Goal: Task Accomplishment & Management: Complete application form

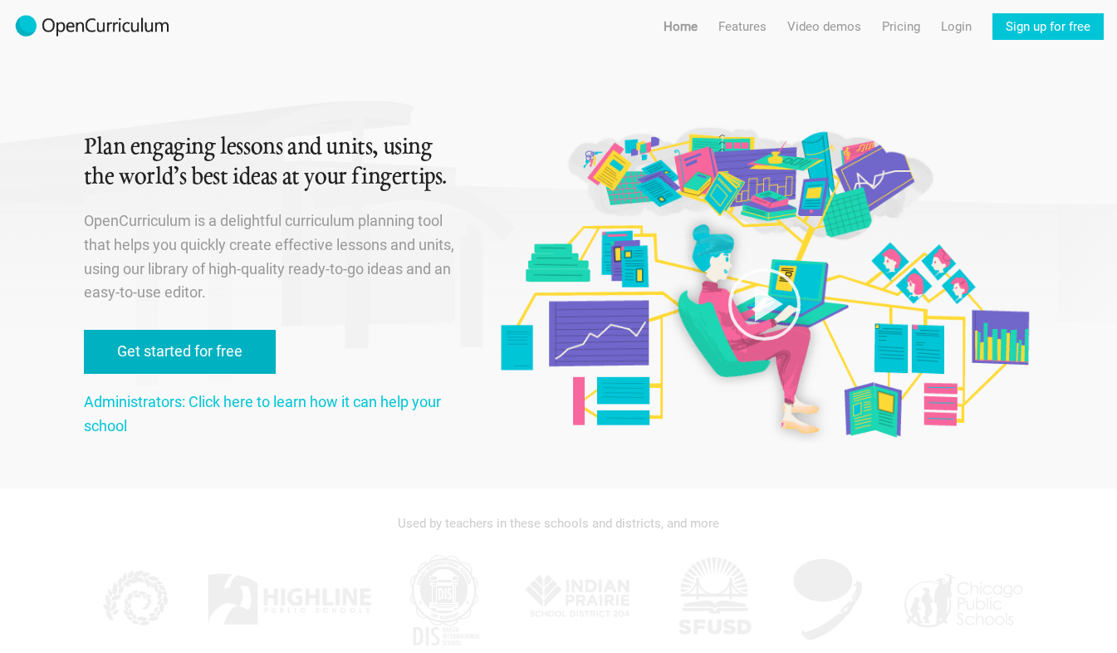
click at [223, 355] on link "Get started for free" at bounding box center [180, 352] width 192 height 44
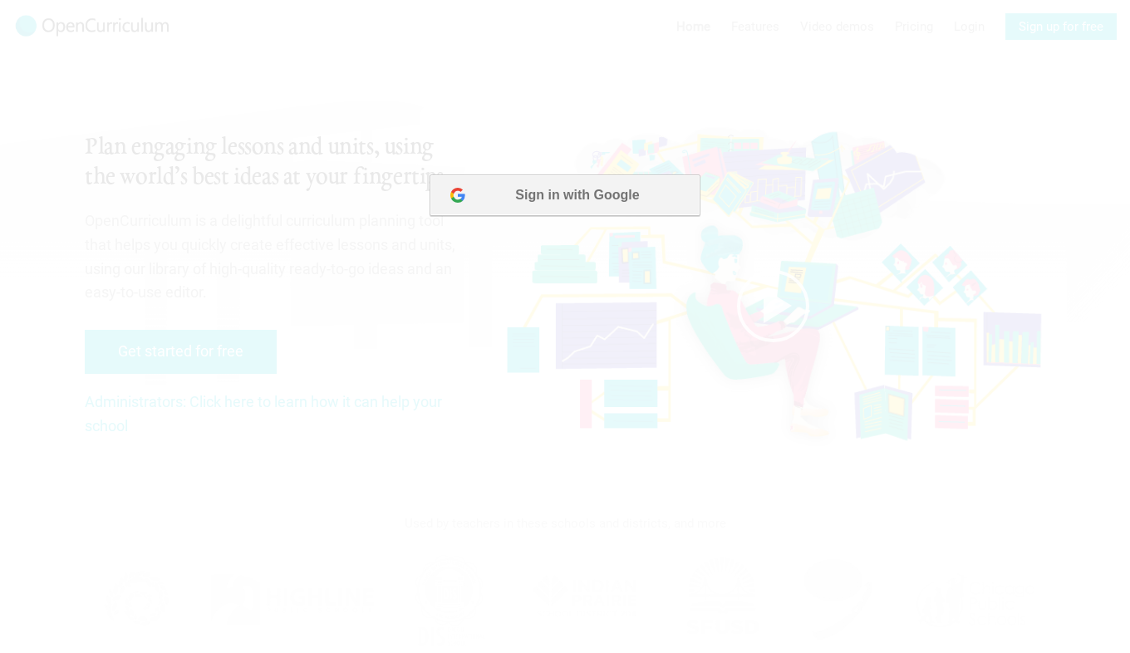
click at [634, 185] on button "Sign in with Google" at bounding box center [565, 195] width 270 height 42
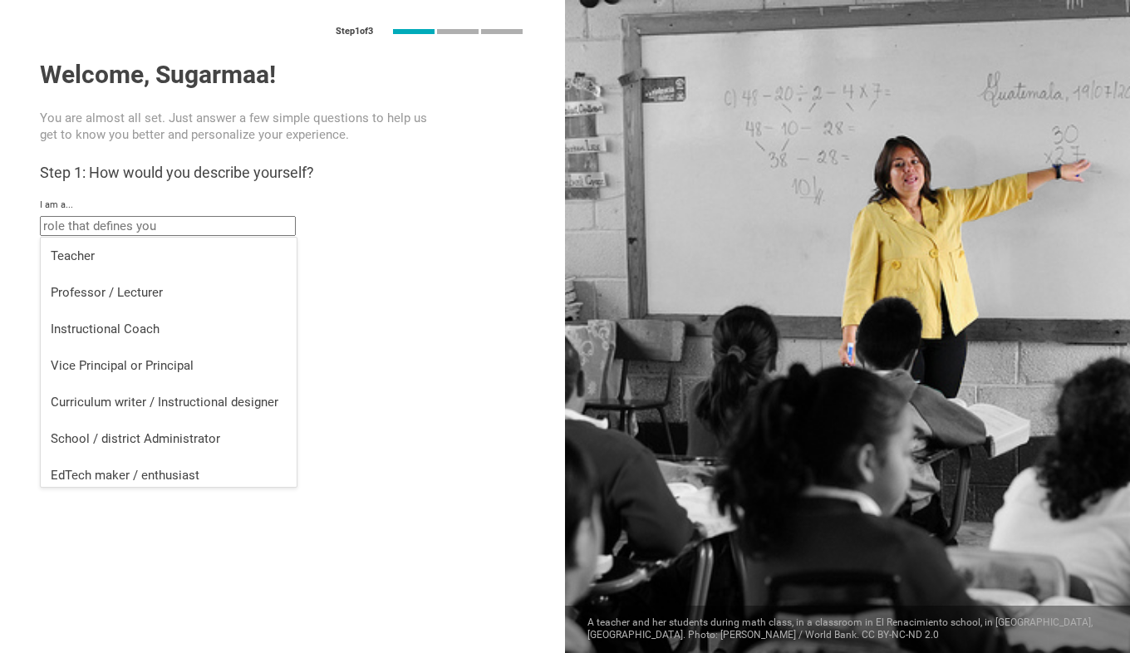
click at [185, 231] on input "text" at bounding box center [168, 226] width 256 height 20
click at [120, 253] on div "Teacher" at bounding box center [169, 256] width 236 height 17
type input "Teacher"
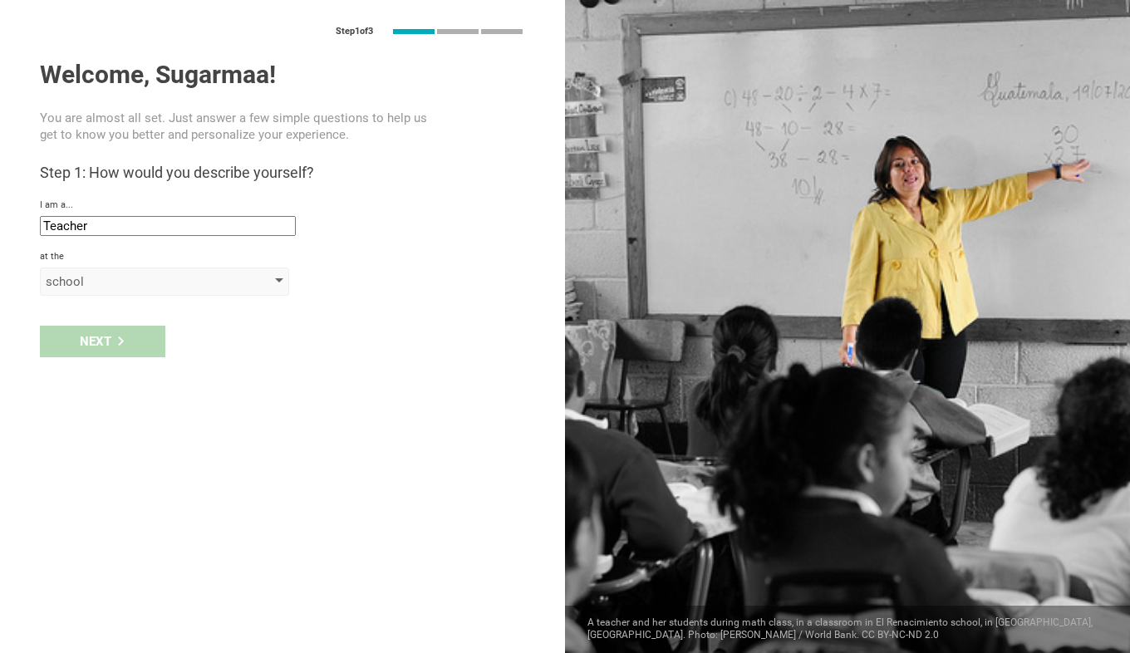
click at [114, 280] on div "school" at bounding box center [141, 281] width 190 height 17
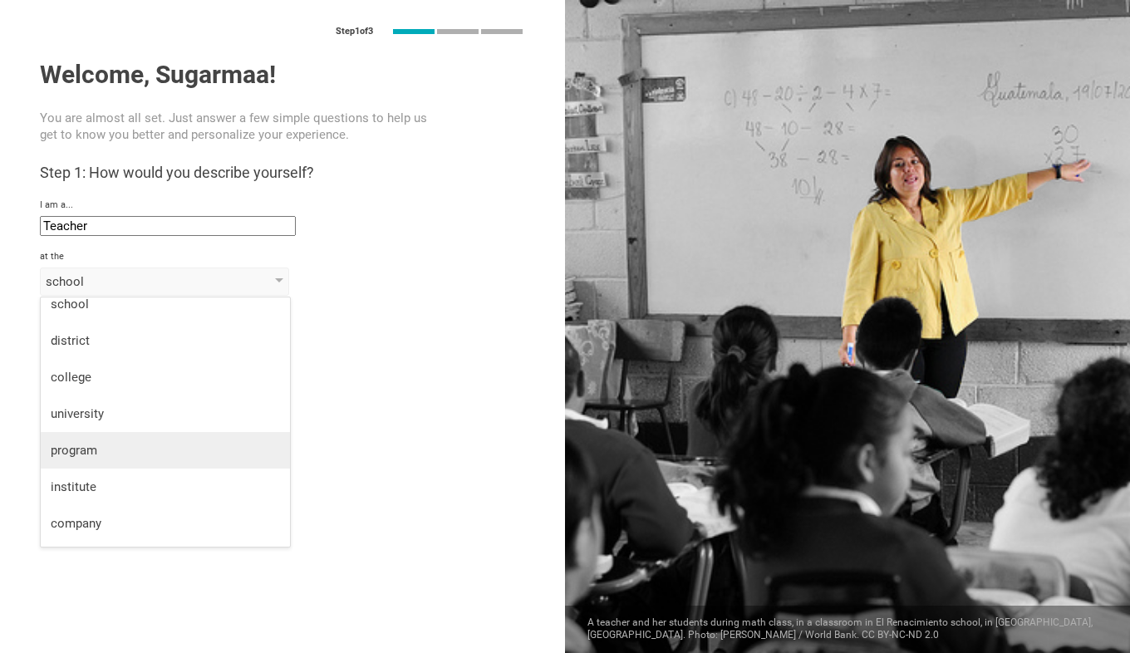
scroll to position [43, 0]
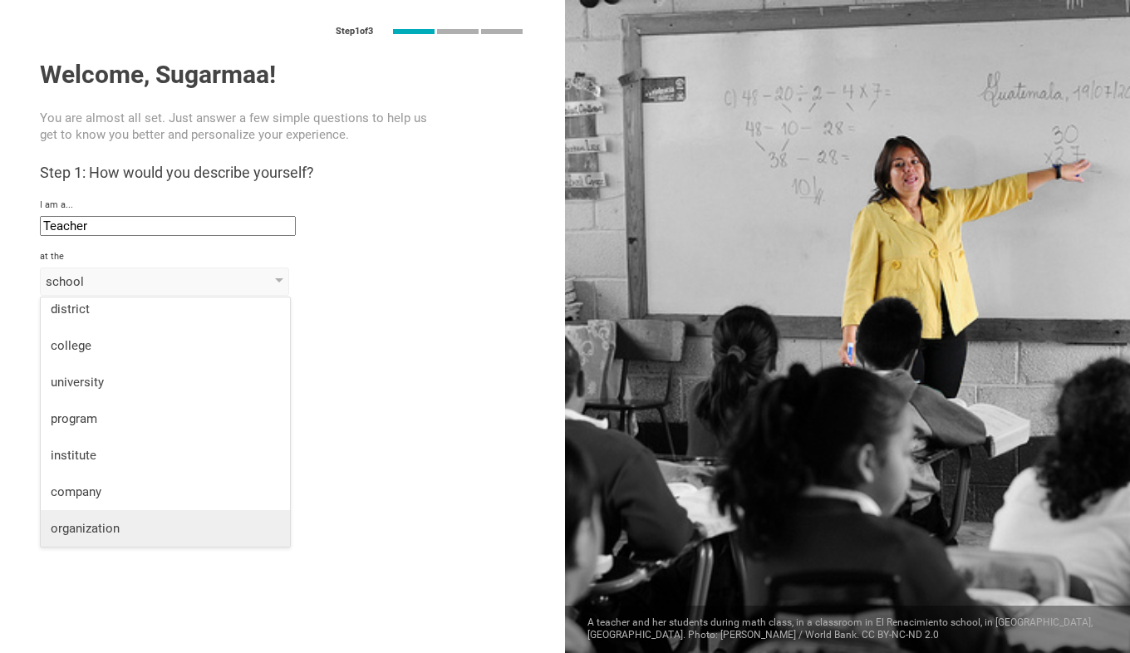
drag, startPoint x: 146, startPoint y: 535, endPoint x: 140, endPoint y: 519, distance: 17.1
click at [145, 534] on div "organization" at bounding box center [165, 528] width 229 height 17
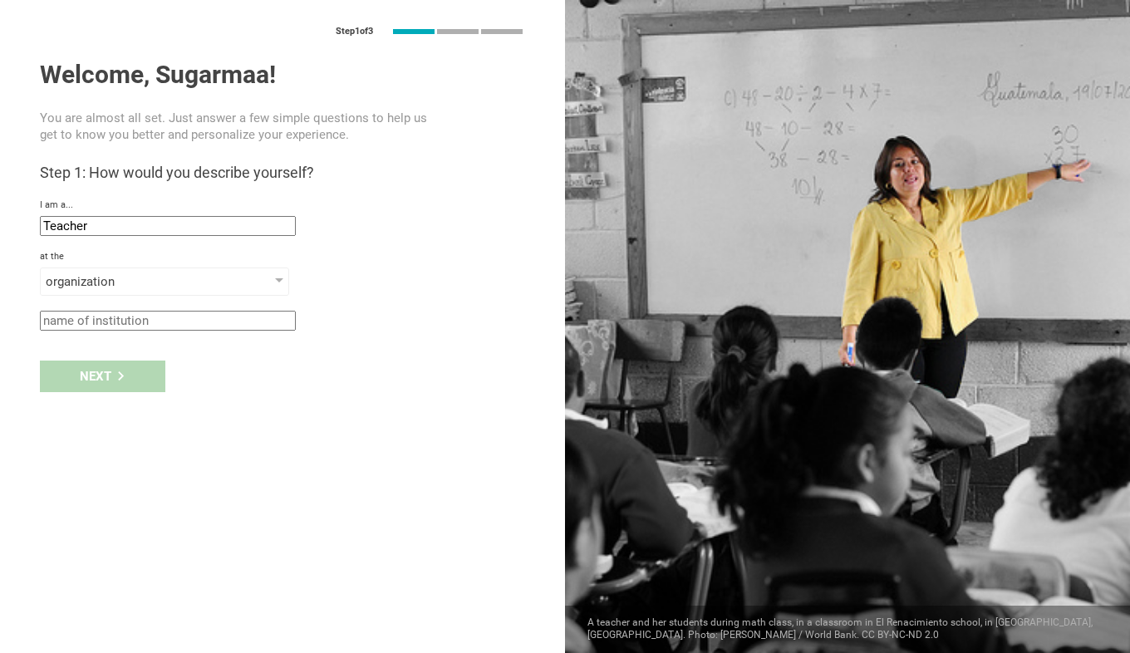
click at [123, 322] on input "text" at bounding box center [168, 321] width 256 height 20
type input "Amila English Class"
click at [103, 392] on div "Next" at bounding box center [102, 377] width 125 height 32
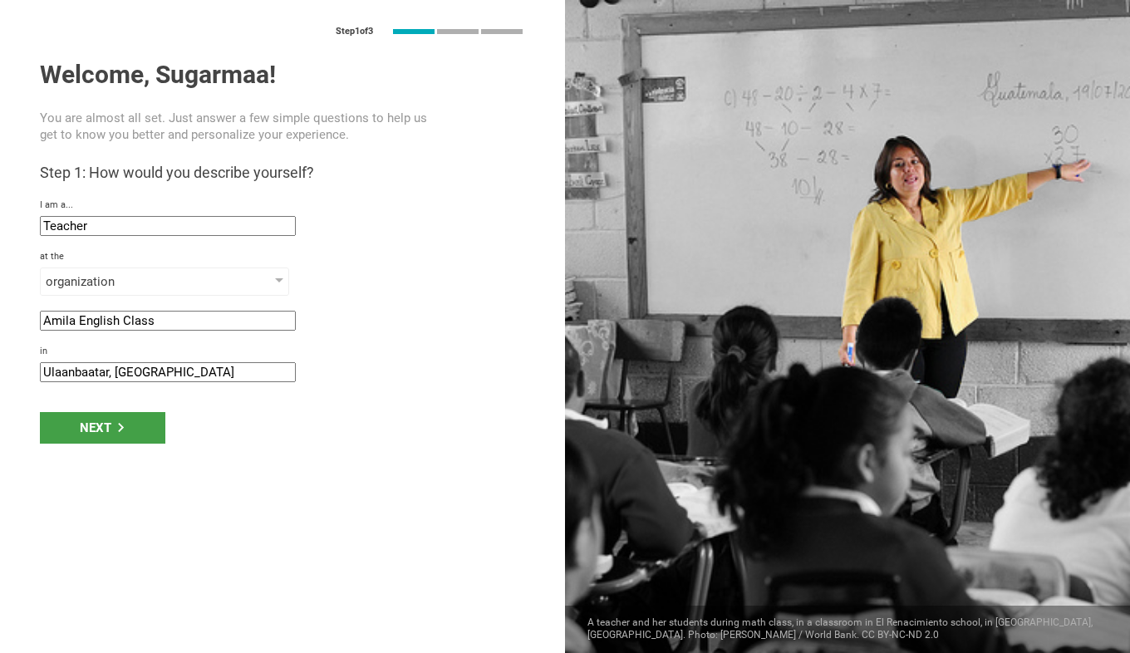
click at [126, 373] on input "Ulaanbaatar, Mongolia" at bounding box center [168, 372] width 256 height 20
click at [106, 371] on input "Ulaanbaatar, Mongolia" at bounding box center [168, 372] width 256 height 20
click at [106, 376] on input "Ulaanbaatar, Mongolia" at bounding box center [168, 372] width 256 height 20
click at [109, 376] on input "Ulaanbaatar, Mongolia" at bounding box center [168, 372] width 256 height 20
type input "Arvaikheer, Mongolia"
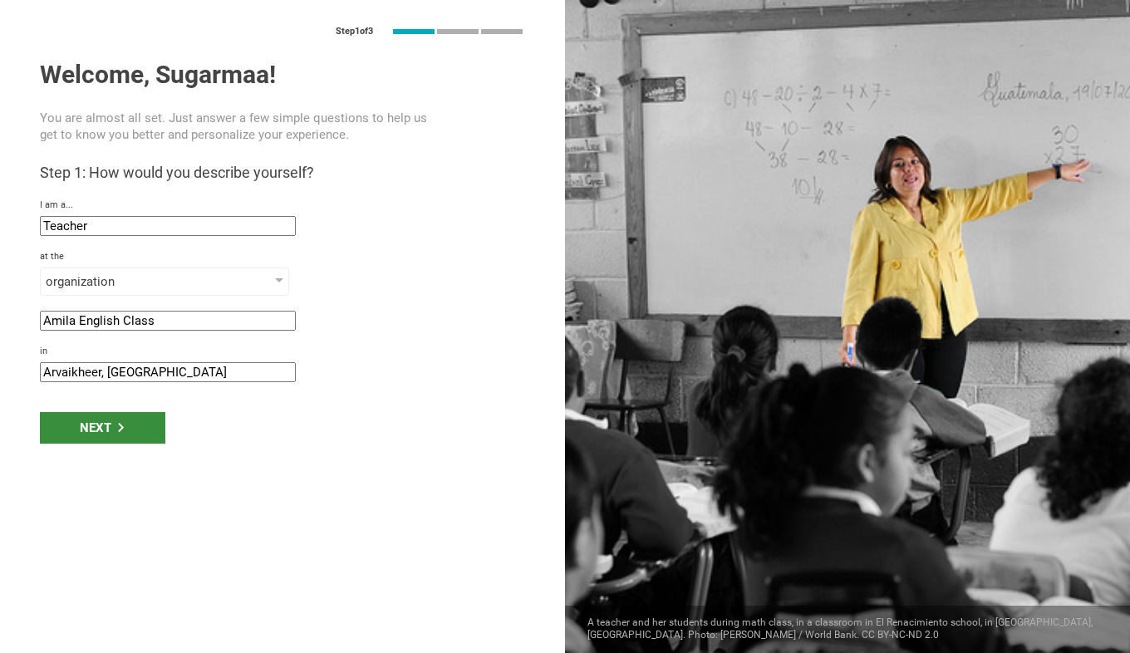
click at [111, 432] on div "Next" at bounding box center [102, 428] width 125 height 32
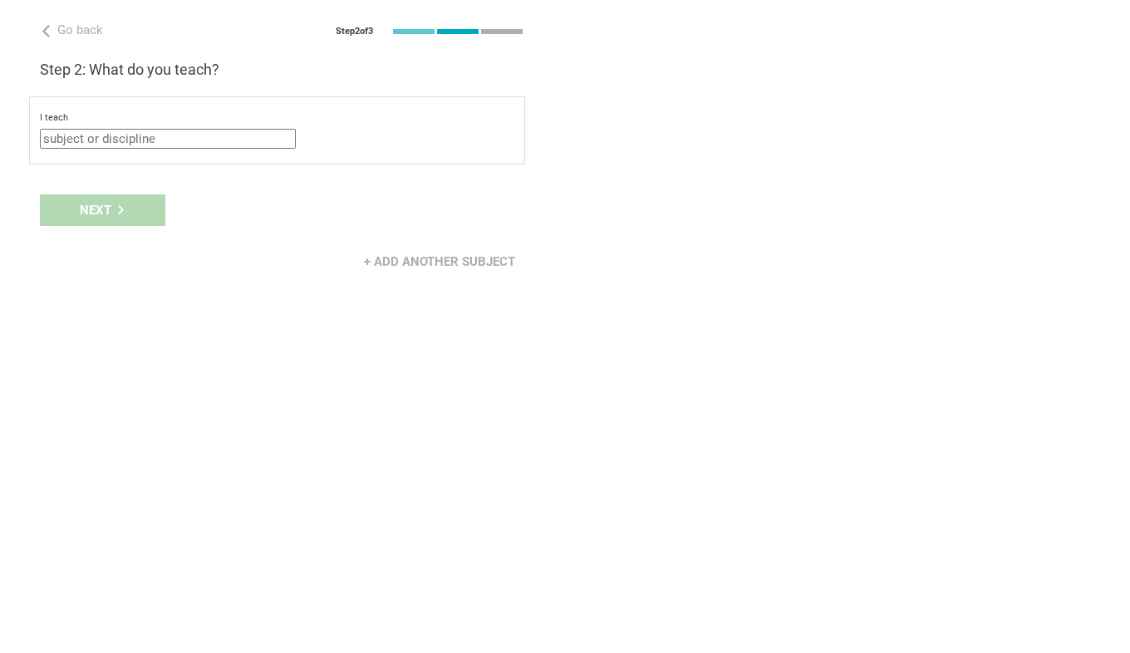
click at [66, 140] on input "text" at bounding box center [168, 139] width 256 height 20
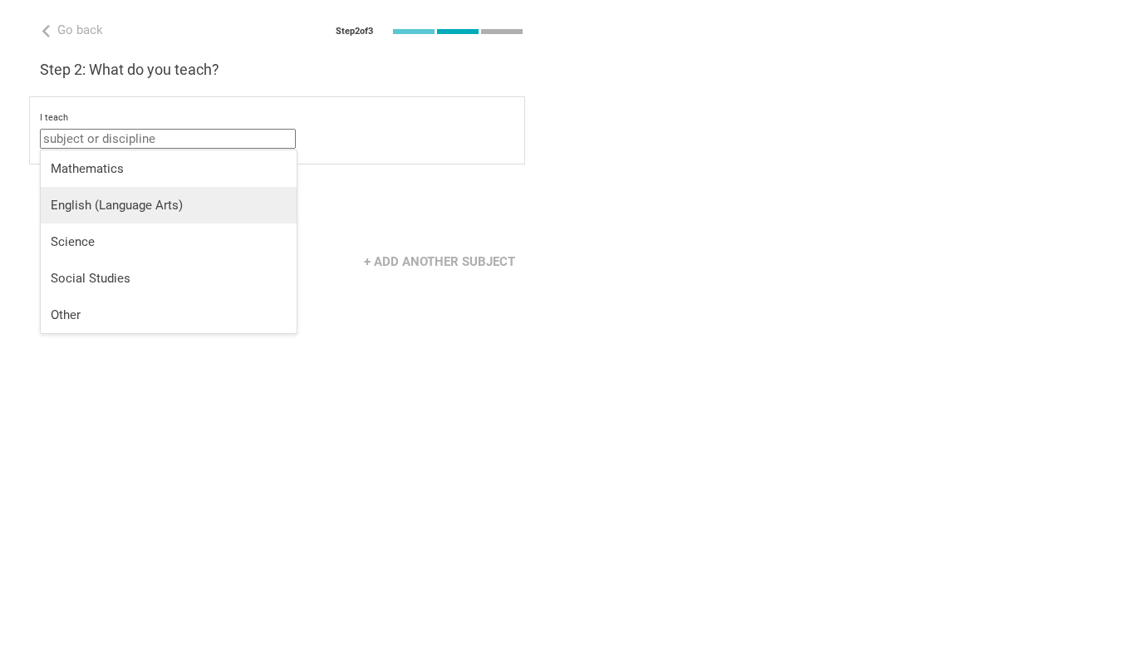
click at [109, 210] on div "English (Language Arts)" at bounding box center [169, 205] width 236 height 17
type input "English (Language Arts)"
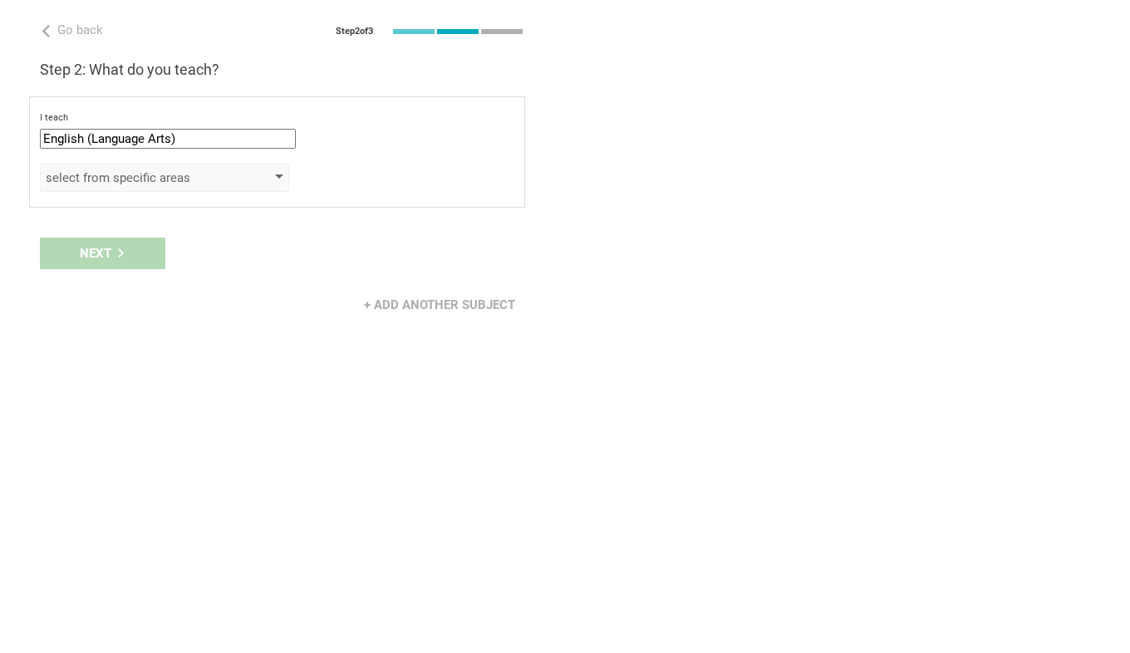
click at [138, 183] on div "select from specific areas" at bounding box center [141, 177] width 190 height 17
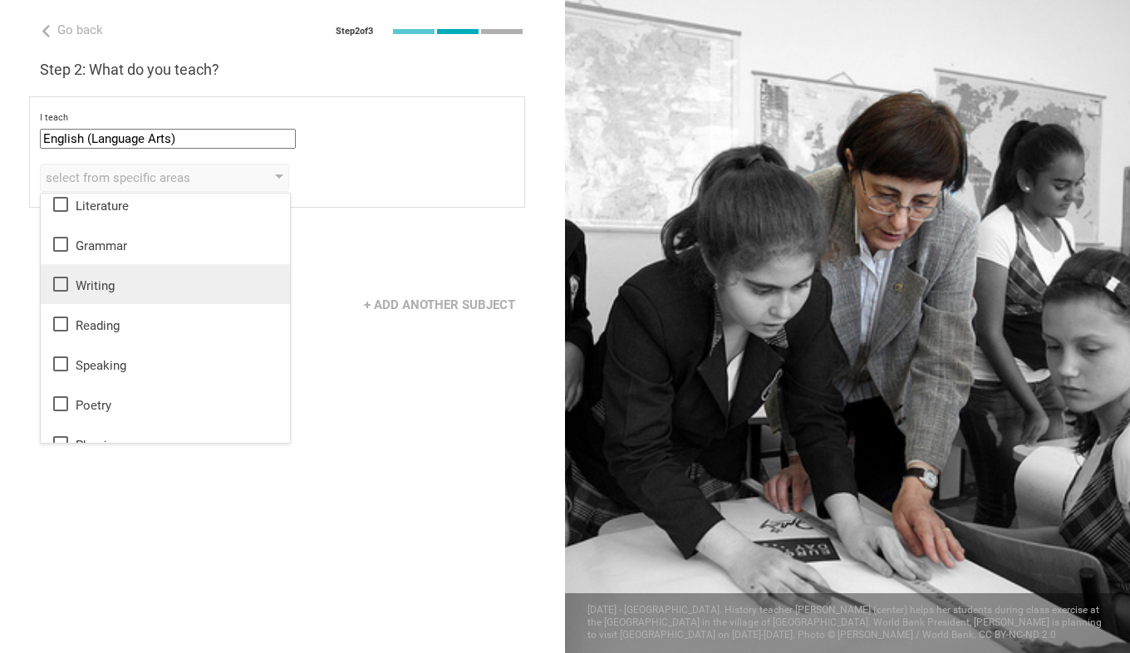
scroll to position [0, 0]
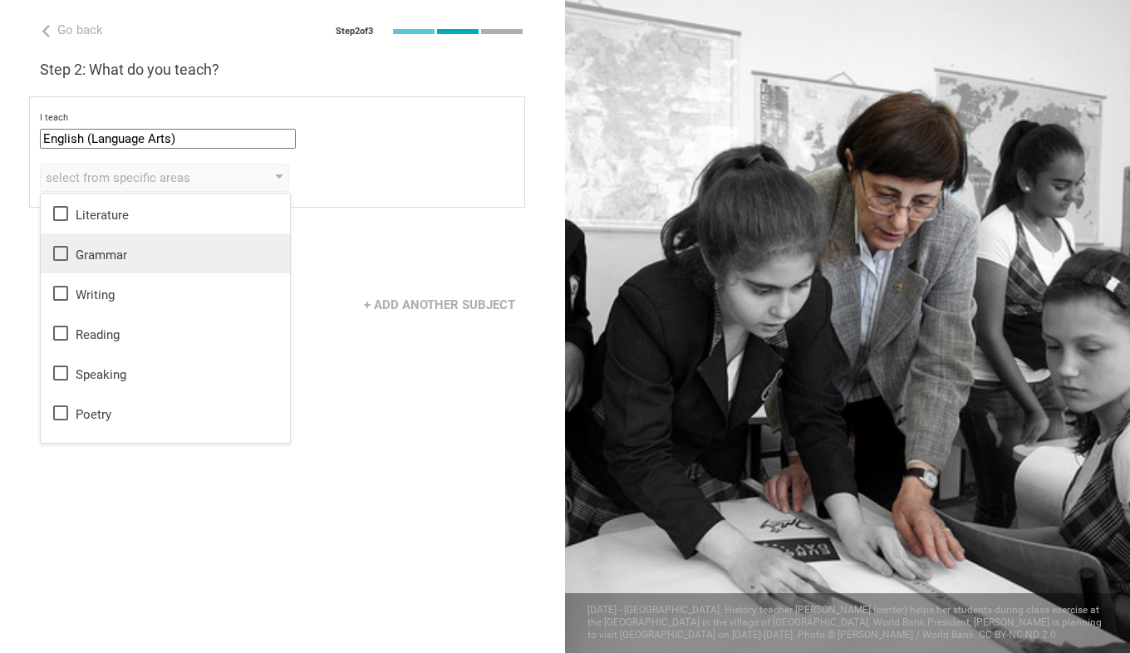
click at [57, 249] on icon at bounding box center [61, 253] width 20 height 20
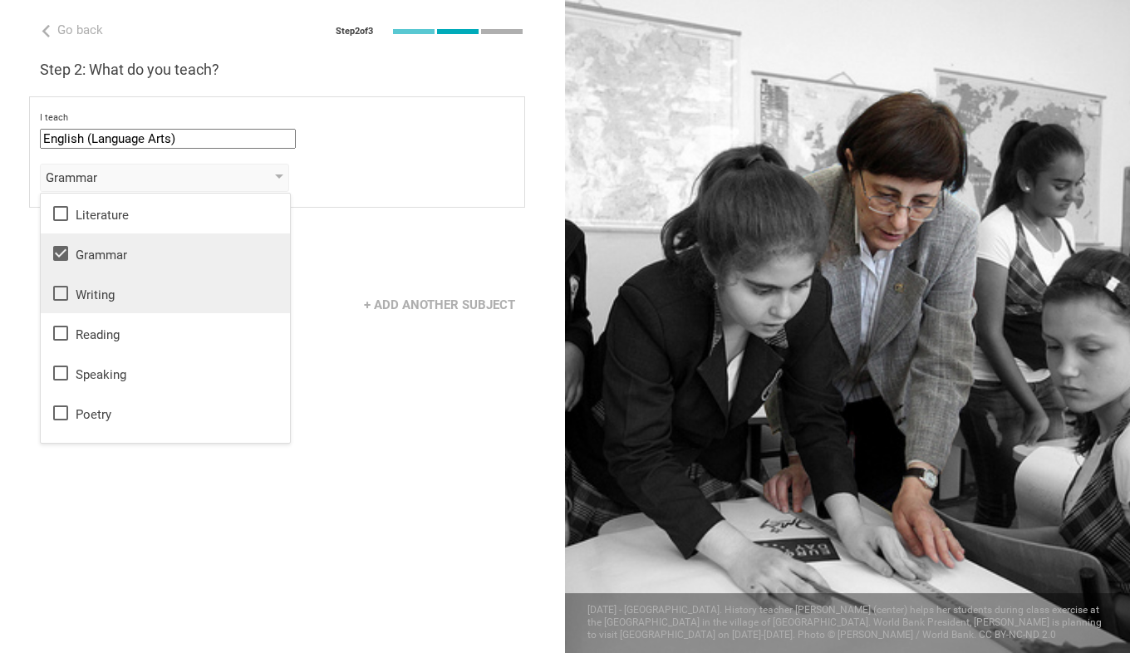
click at [59, 296] on icon at bounding box center [61, 293] width 20 height 20
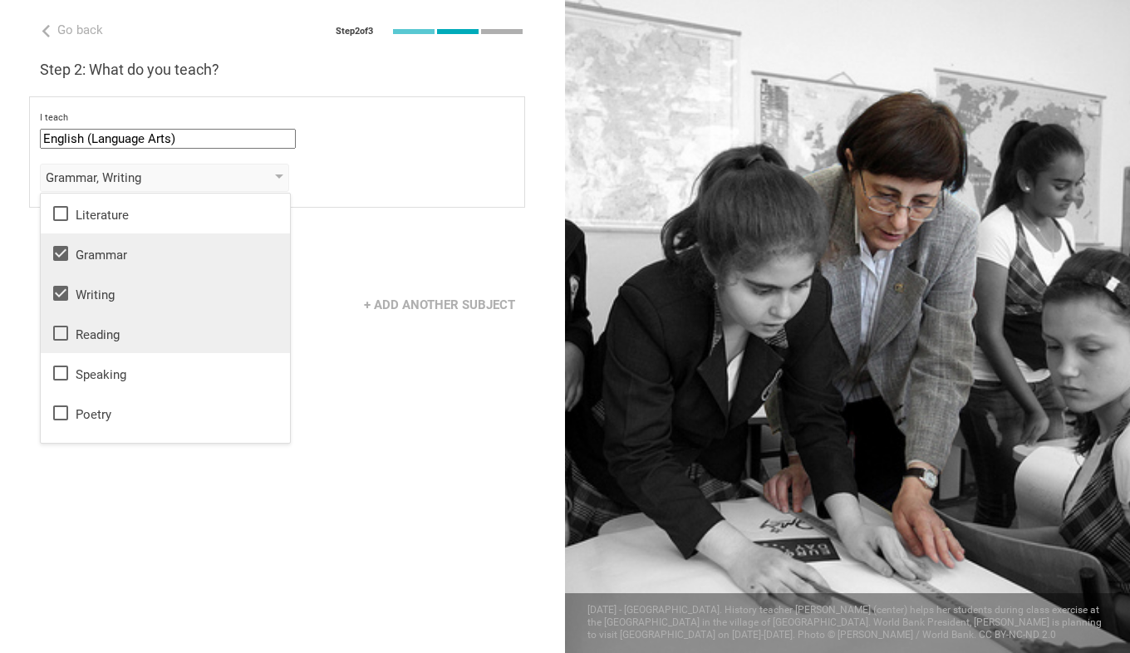
click at [55, 329] on icon at bounding box center [60, 333] width 15 height 15
click at [58, 375] on icon at bounding box center [61, 373] width 20 height 20
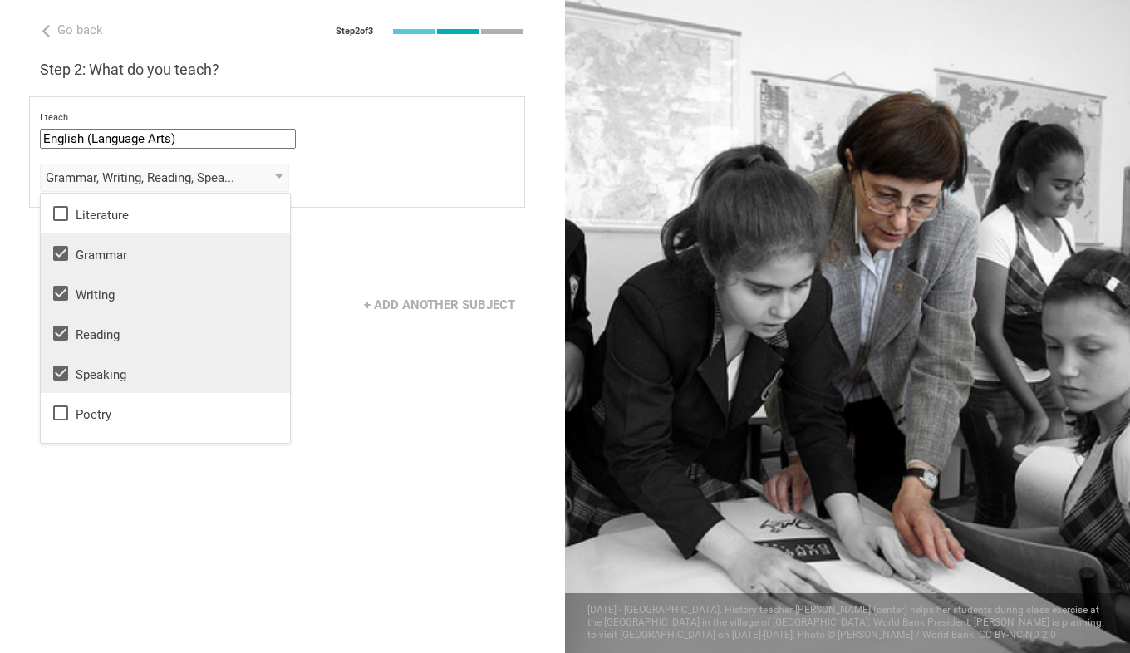
scroll to position [30, 0]
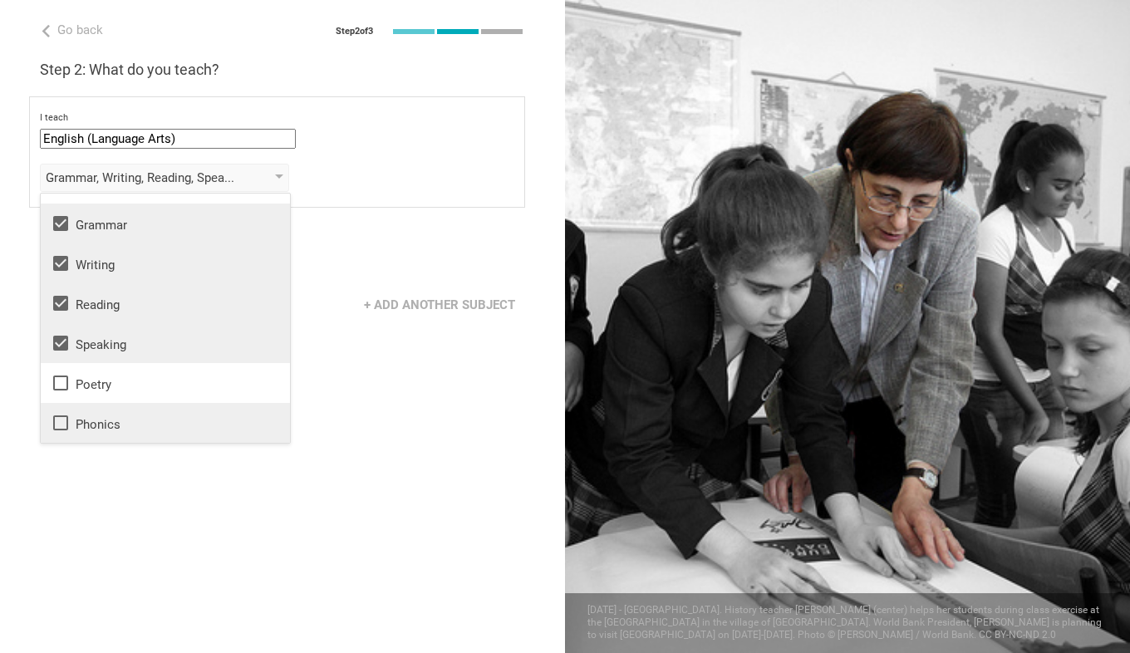
click at [56, 426] on icon at bounding box center [61, 423] width 20 height 20
click at [422, 407] on div "Go back Step 2 of 3 Welcome, Sugarmaa! You are almost all set. Just answer a fe…" at bounding box center [282, 326] width 565 height 653
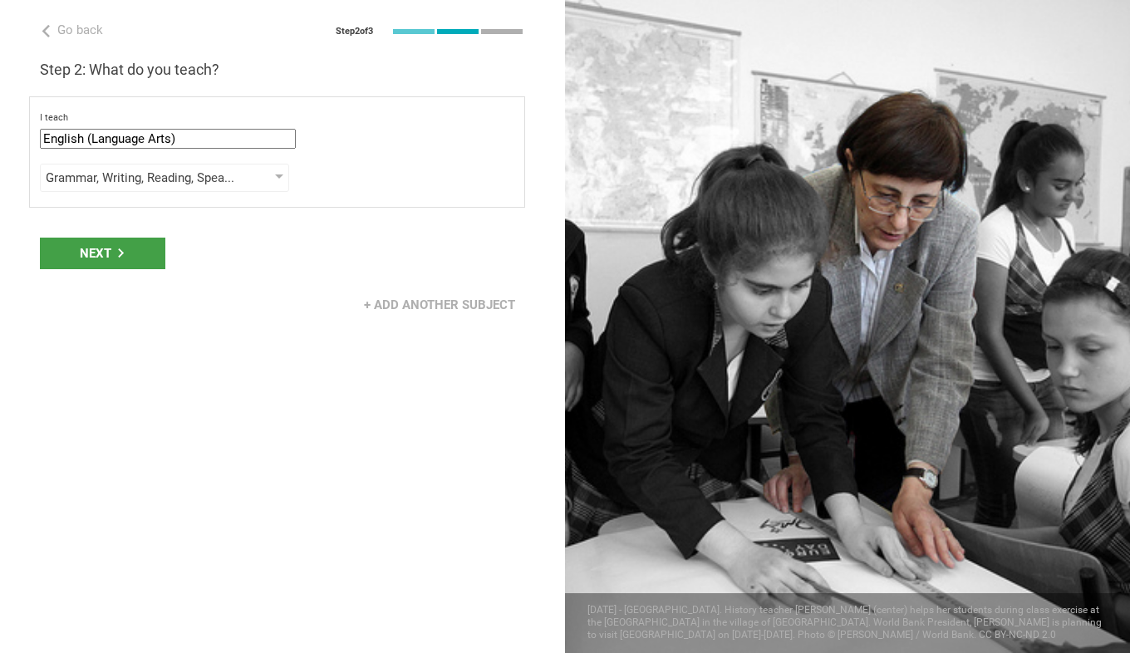
click at [147, 274] on div "Next" at bounding box center [282, 254] width 565 height 52
click at [141, 259] on div "Next" at bounding box center [102, 254] width 125 height 32
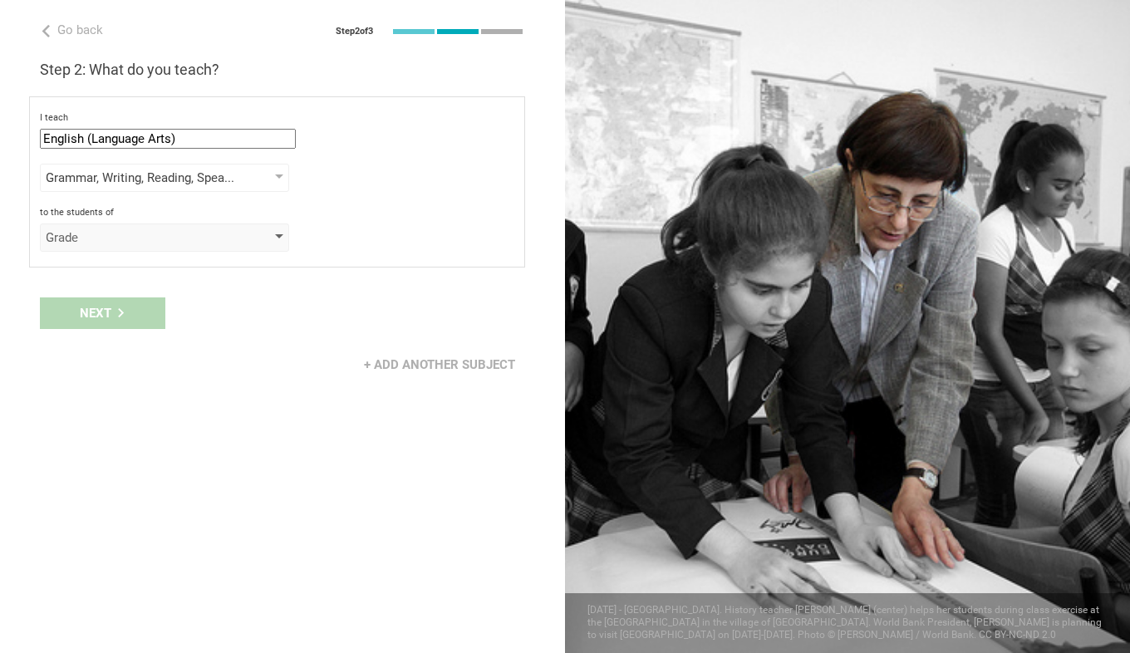
click at [128, 238] on div "Grade" at bounding box center [141, 237] width 190 height 17
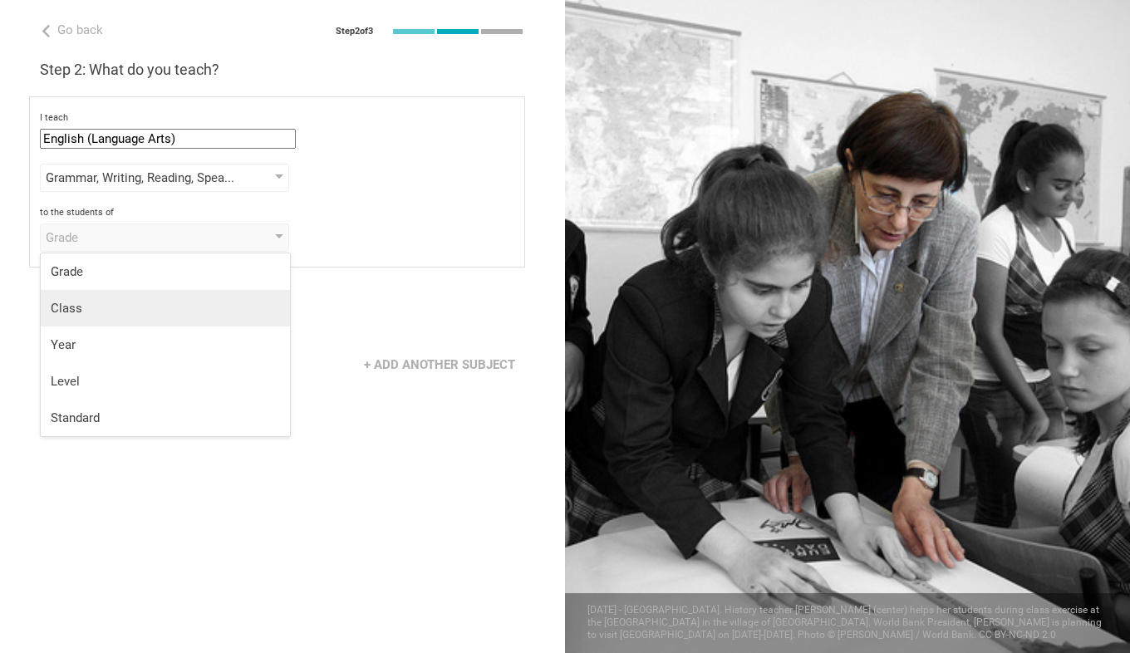
click at [142, 305] on div "Class" at bounding box center [165, 308] width 229 height 17
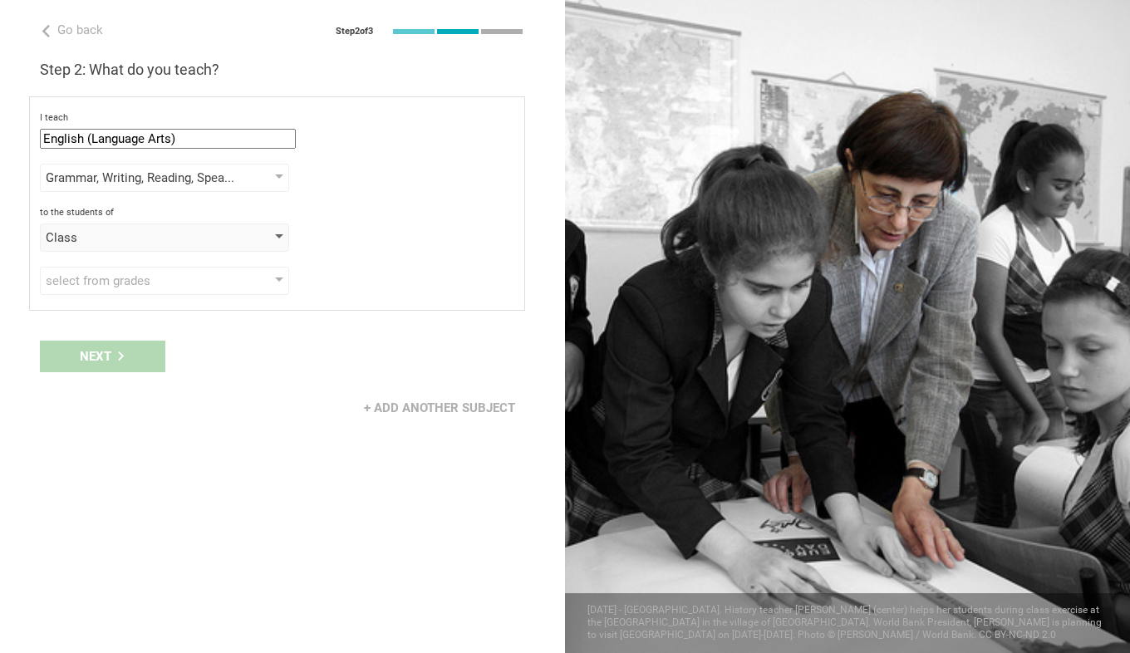
click at [203, 242] on div "Class" at bounding box center [141, 237] width 190 height 17
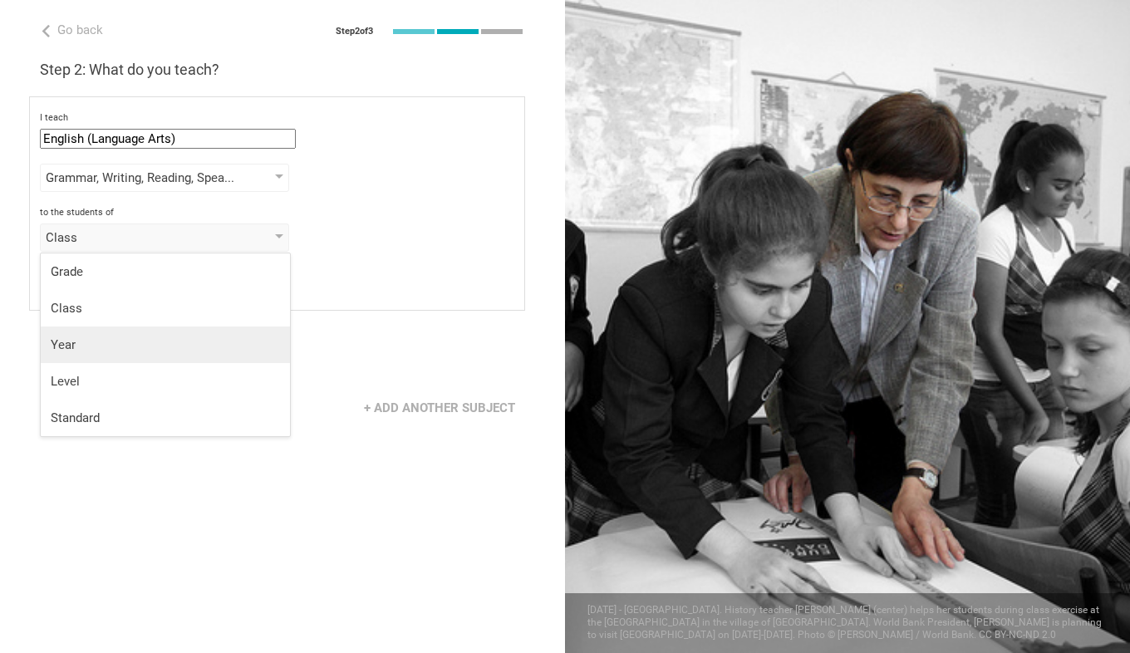
click at [205, 355] on li "Year" at bounding box center [165, 345] width 249 height 37
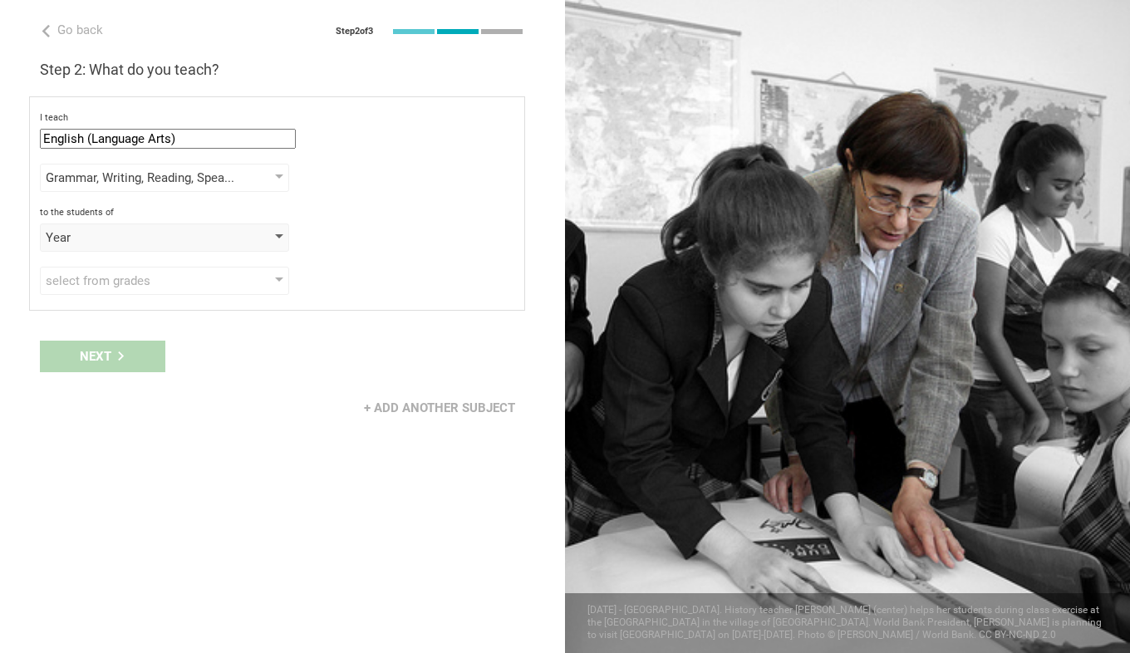
click at [224, 235] on div "Year" at bounding box center [141, 237] width 190 height 17
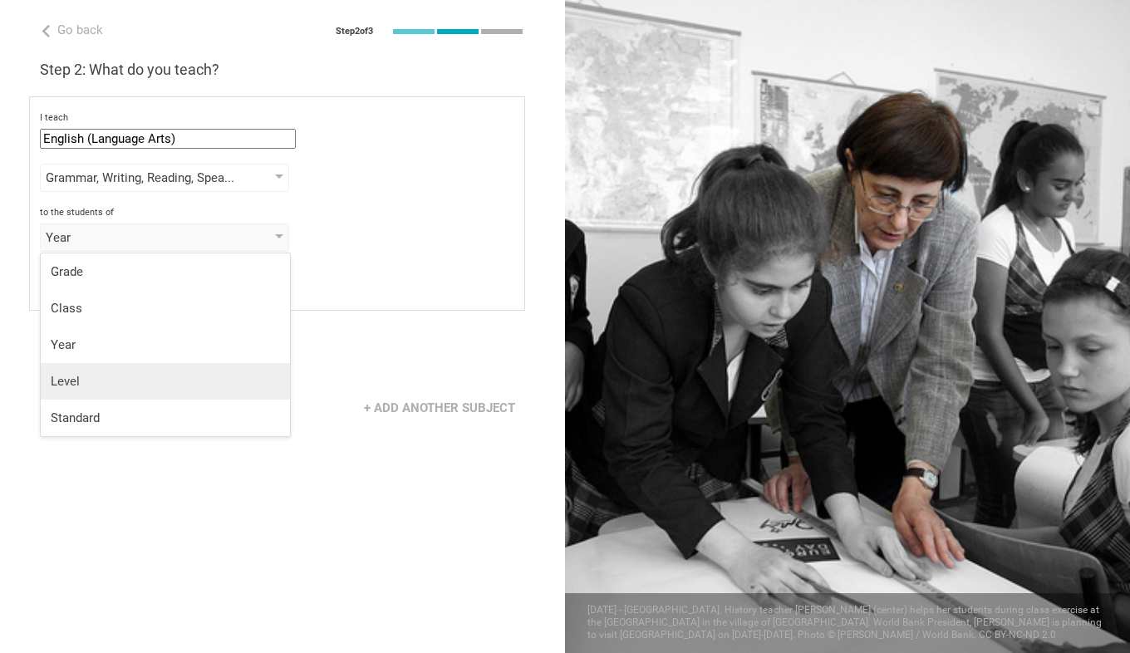
click at [215, 396] on li "Level" at bounding box center [165, 381] width 249 height 37
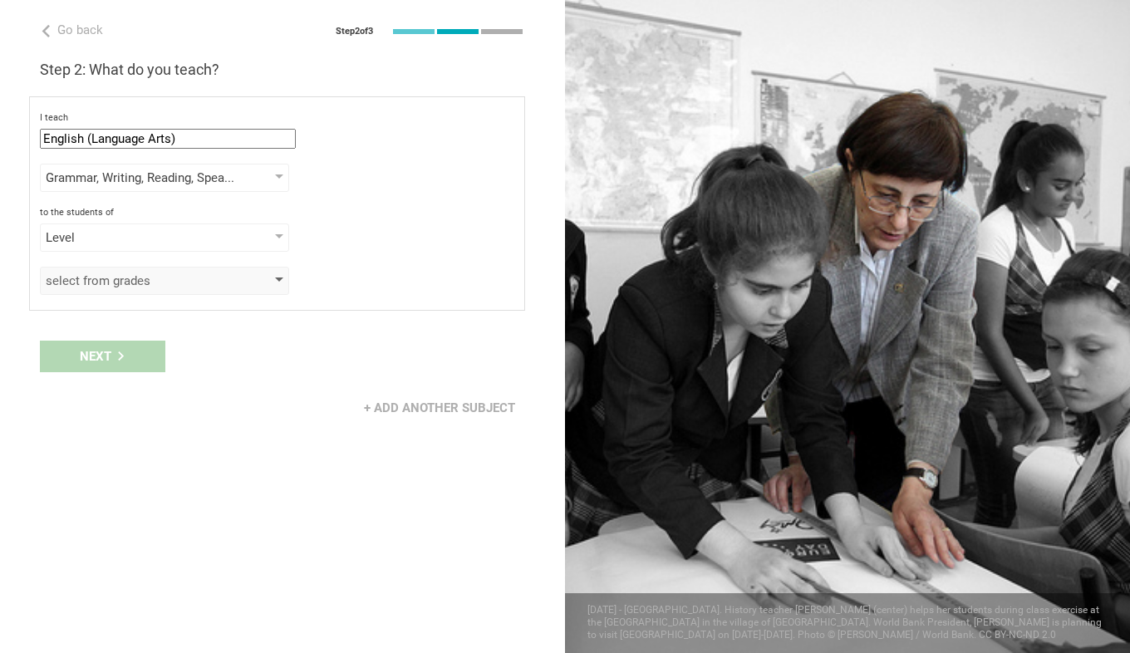
click at [228, 280] on div "select from grades" at bounding box center [141, 281] width 190 height 17
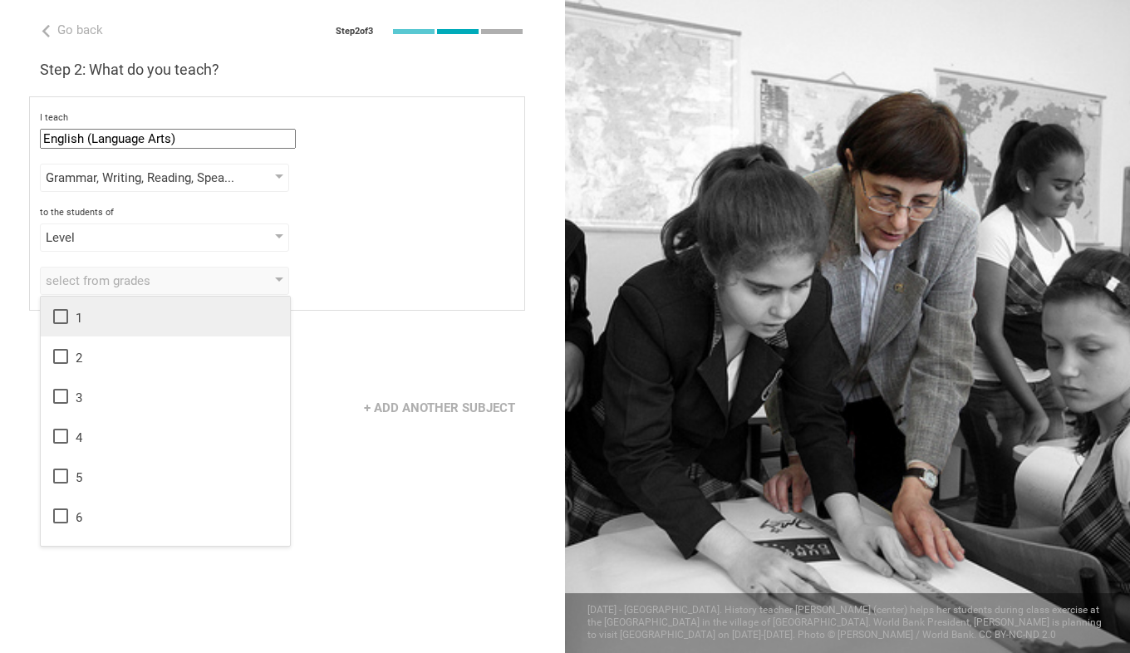
click at [59, 322] on icon at bounding box center [61, 317] width 20 height 20
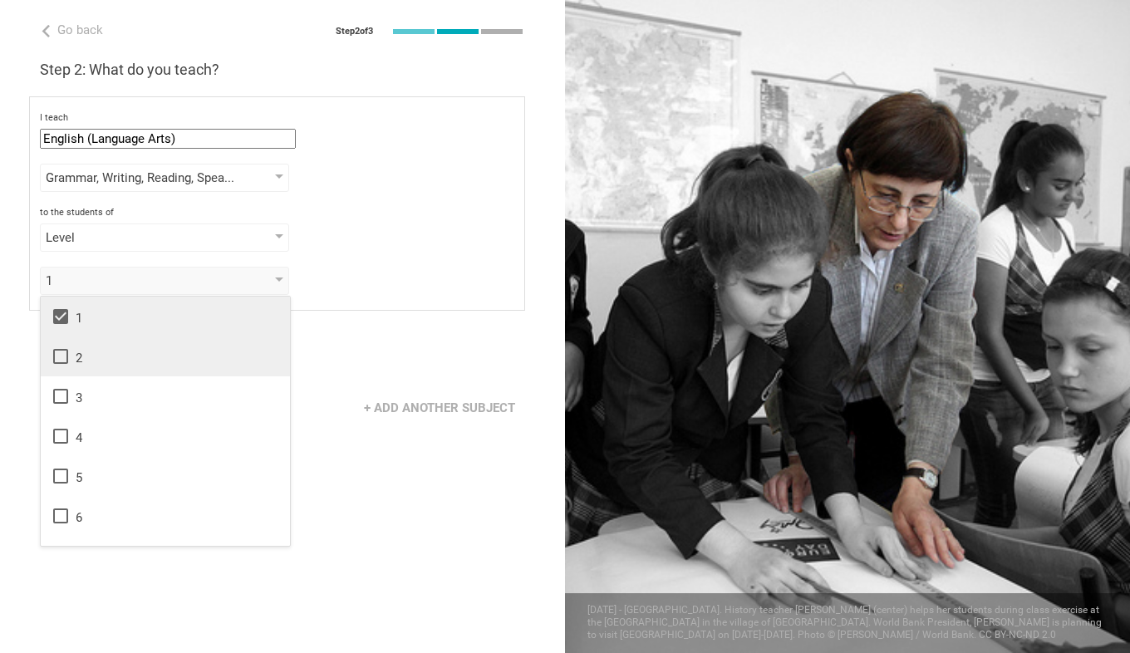
click at [53, 361] on icon at bounding box center [60, 356] width 15 height 15
click at [56, 390] on icon at bounding box center [60, 396] width 15 height 15
click at [334, 252] on div "I teach English (Language Arts) Mathematics English (Language Arts) Science Soc…" at bounding box center [277, 203] width 496 height 214
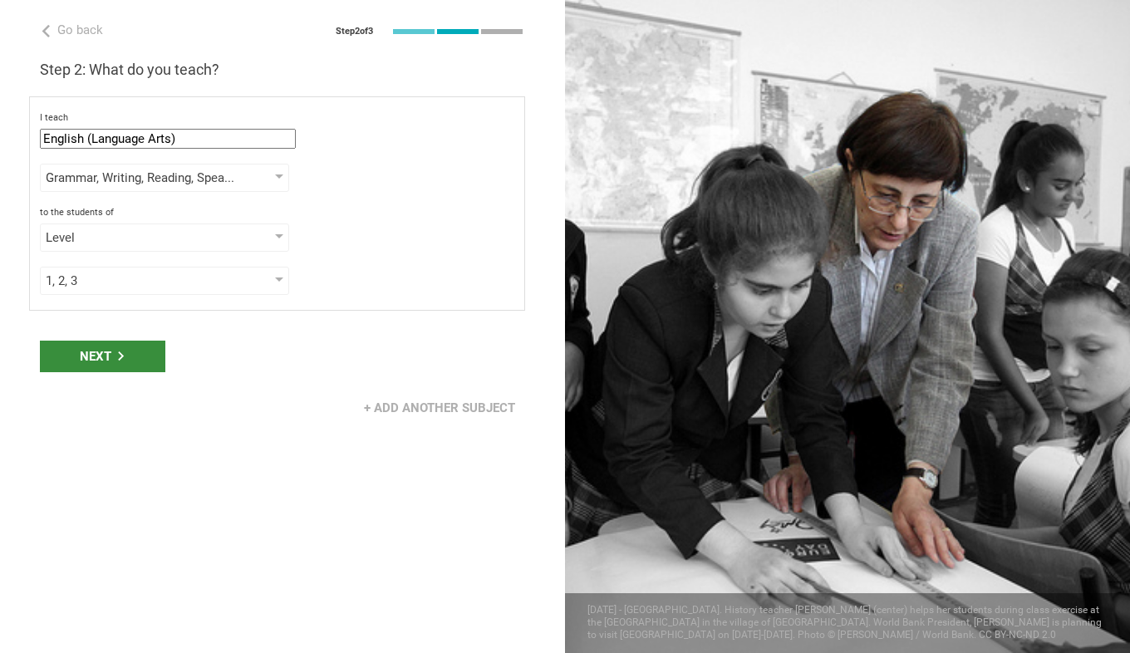
click at [136, 349] on div "Next" at bounding box center [102, 357] width 125 height 32
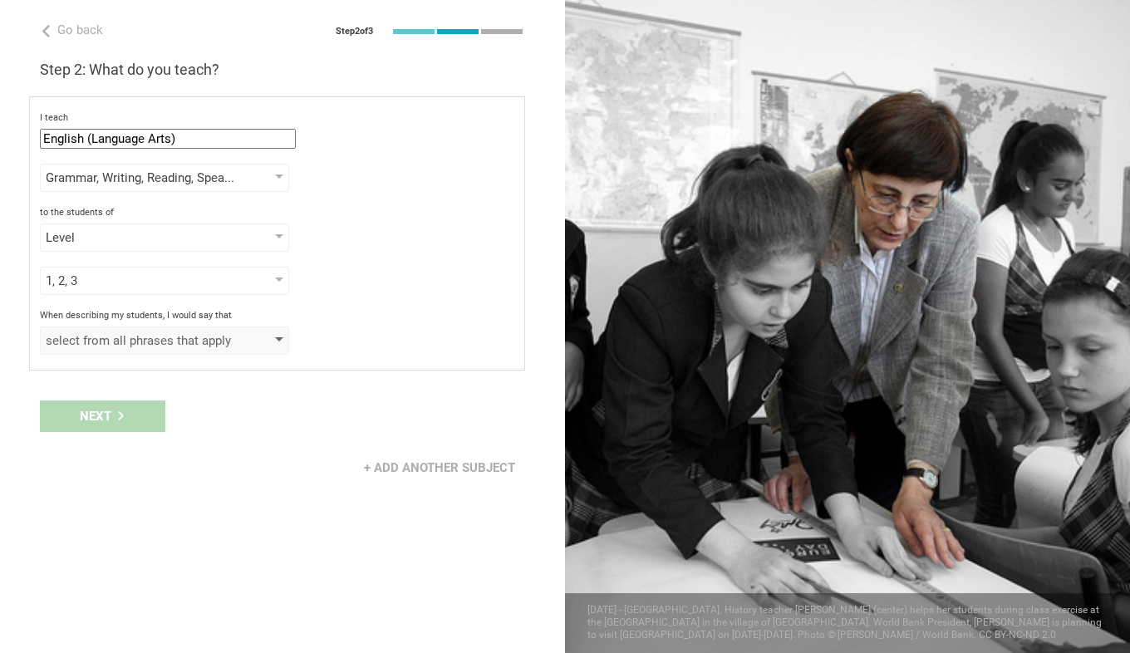
click at [102, 335] on div "select from all phrases that apply" at bounding box center [141, 340] width 190 height 17
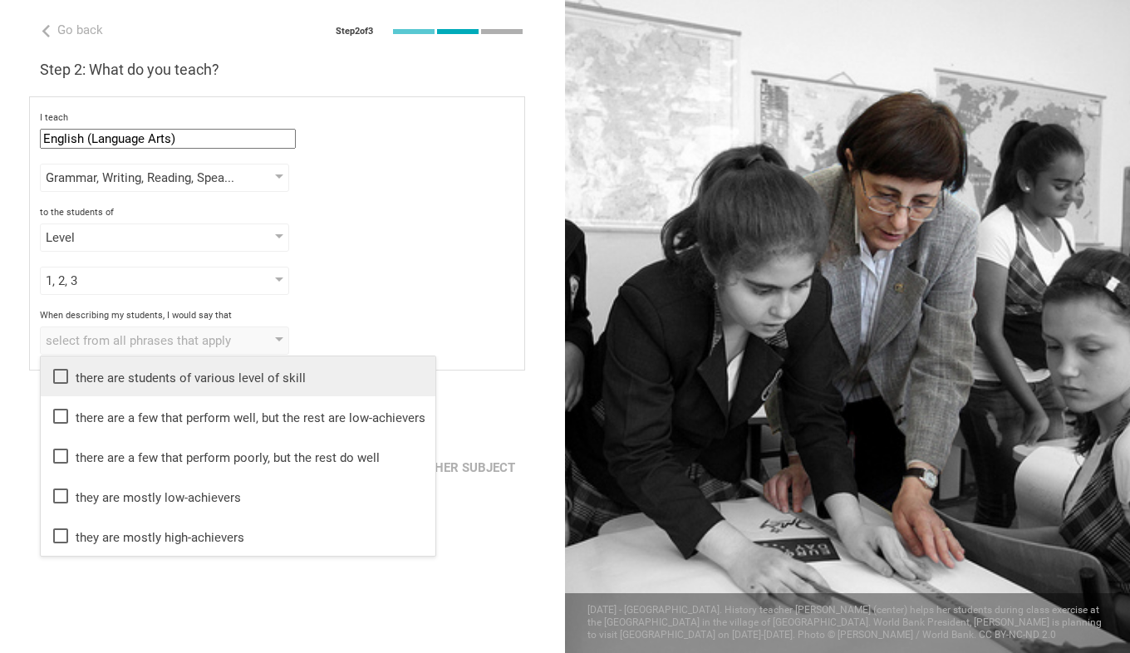
click at [188, 377] on div "there are students of various level of skill" at bounding box center [238, 376] width 375 height 20
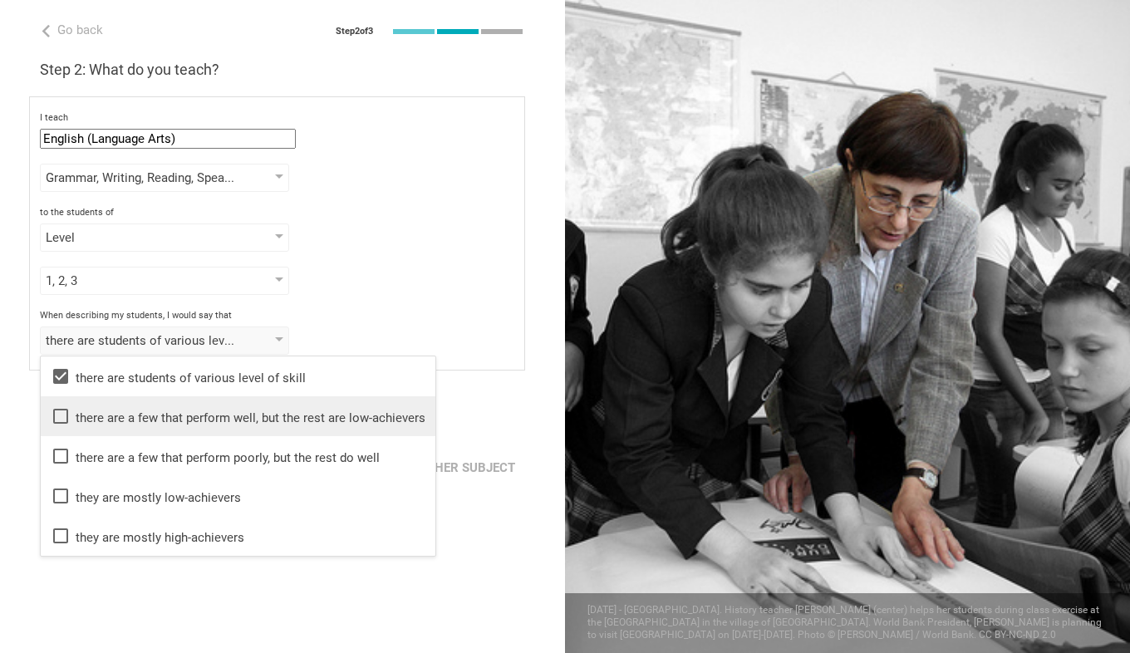
click at [56, 420] on icon at bounding box center [61, 416] width 20 height 20
click at [436, 310] on div "When describing my students, I would say that" at bounding box center [277, 316] width 474 height 12
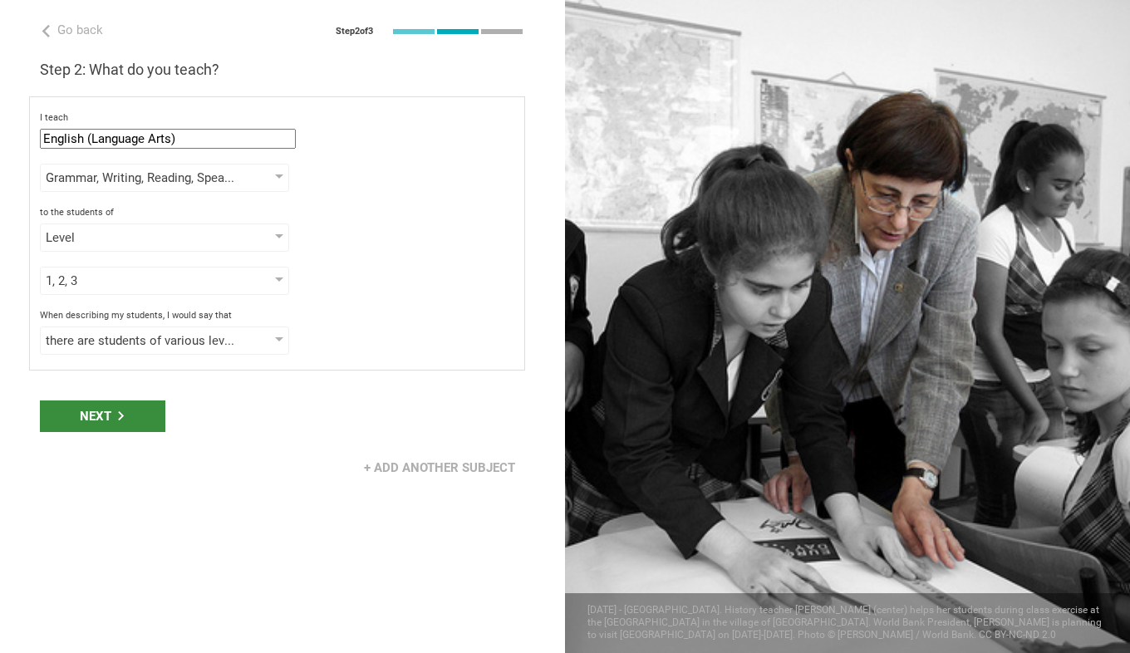
click at [128, 416] on div "Next" at bounding box center [102, 416] width 125 height 32
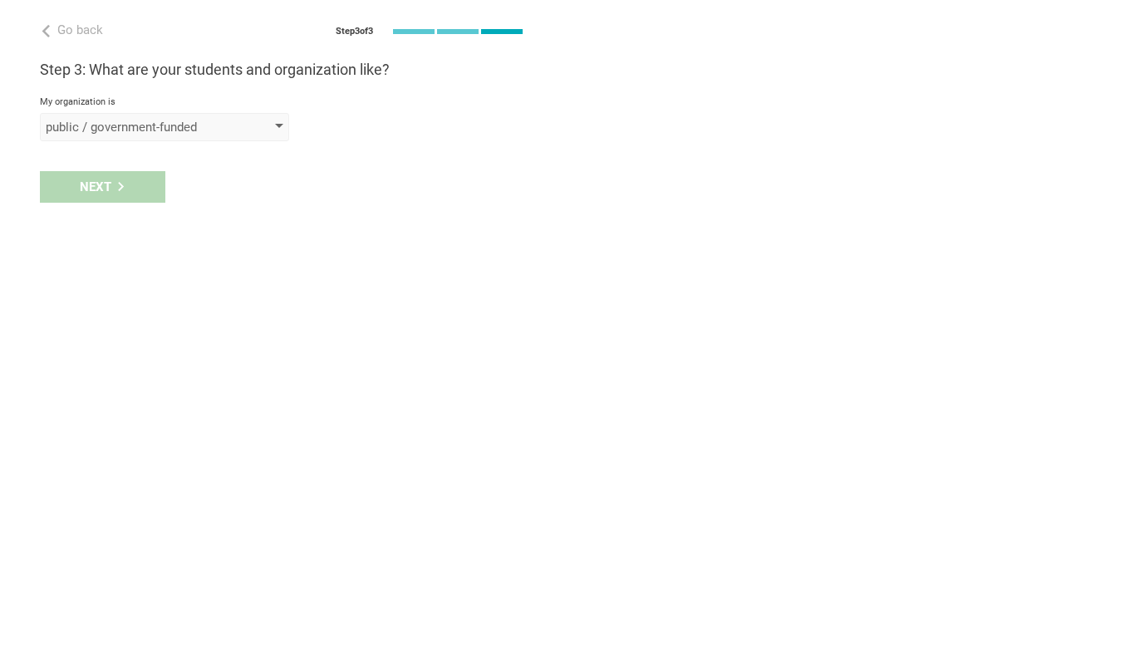
click at [135, 120] on div "public / government-funded" at bounding box center [141, 127] width 190 height 17
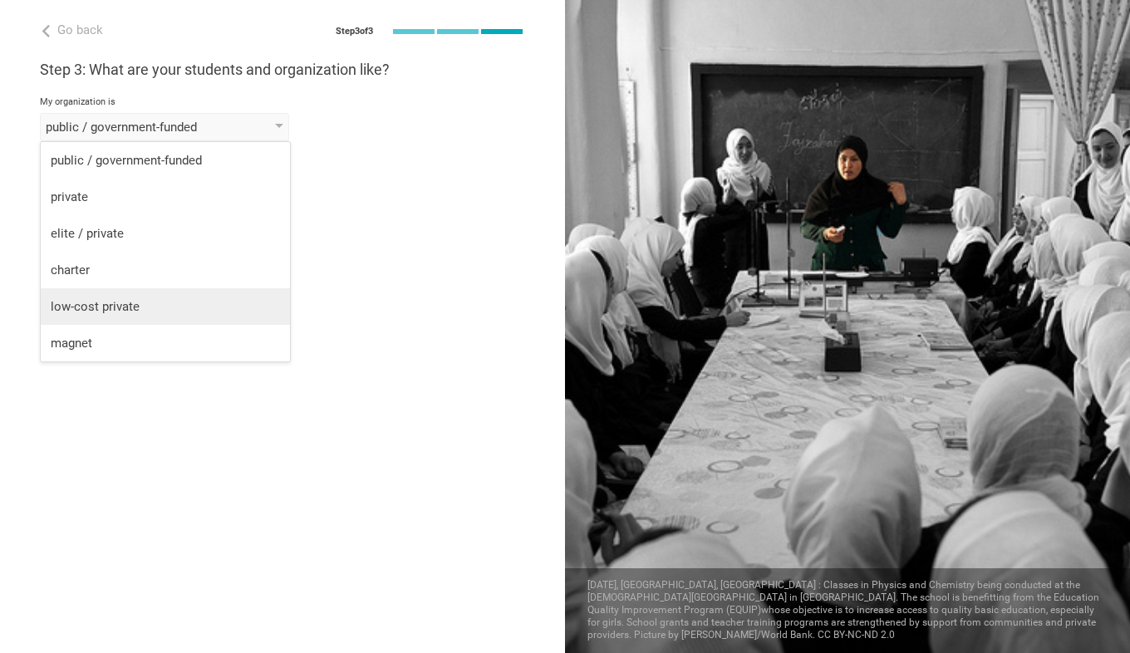
click at [67, 312] on div "low-cost private" at bounding box center [165, 306] width 229 height 17
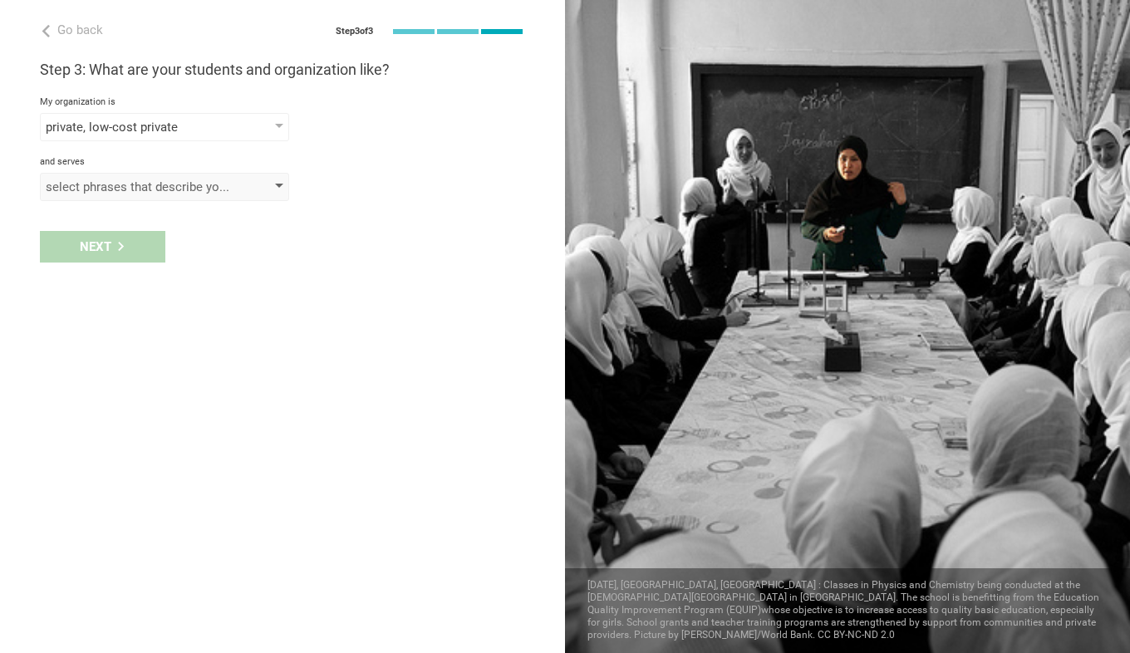
click at [87, 197] on div "select phrases that describe your student population" at bounding box center [164, 187] width 249 height 28
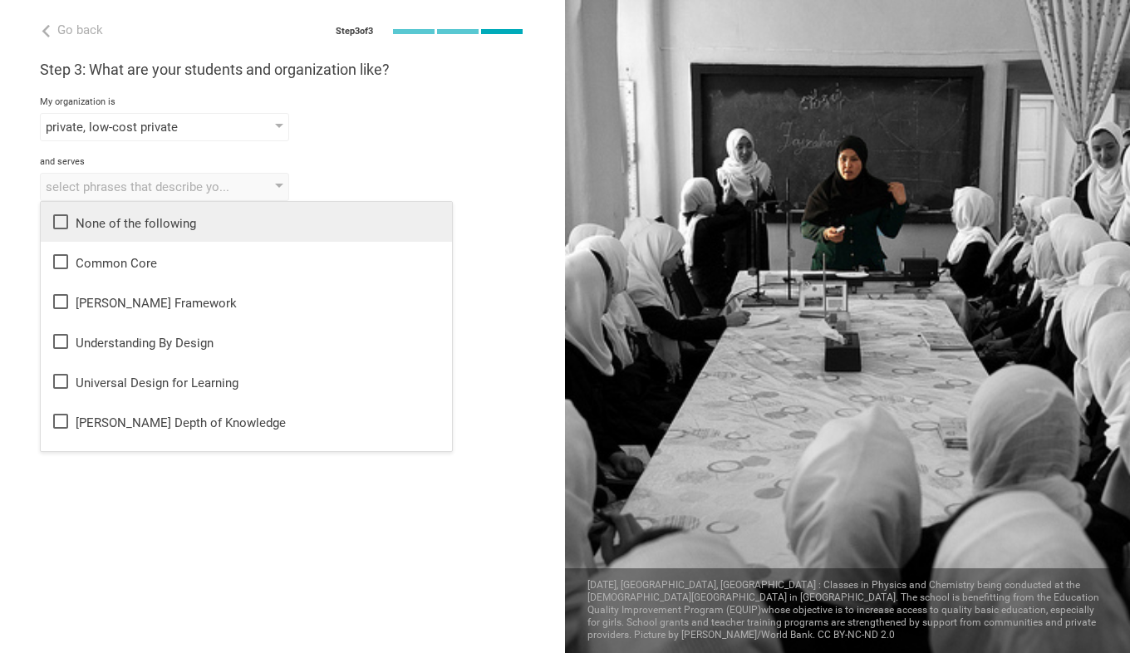
click at [54, 215] on icon at bounding box center [60, 221] width 15 height 15
click at [47, 528] on div "Go back Step 3 of 3 Welcome, Sugarmaa! You are almost all set. Just answer a fe…" at bounding box center [282, 326] width 565 height 653
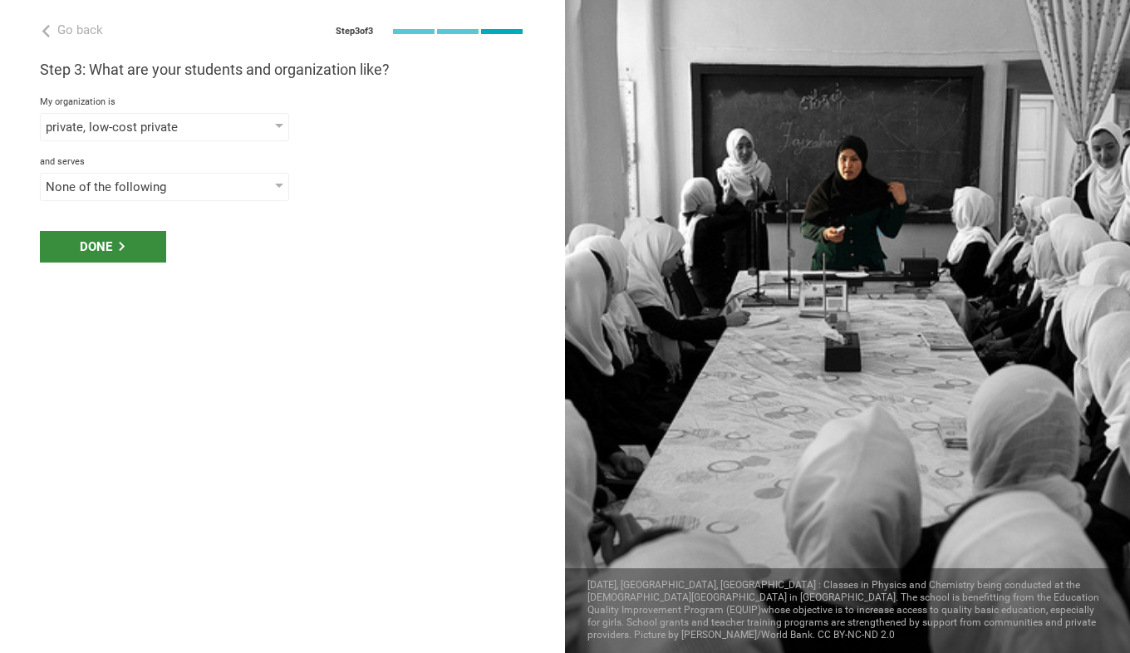
click at [97, 254] on div "Done" at bounding box center [103, 247] width 126 height 32
click at [105, 243] on div "Done" at bounding box center [103, 247] width 126 height 32
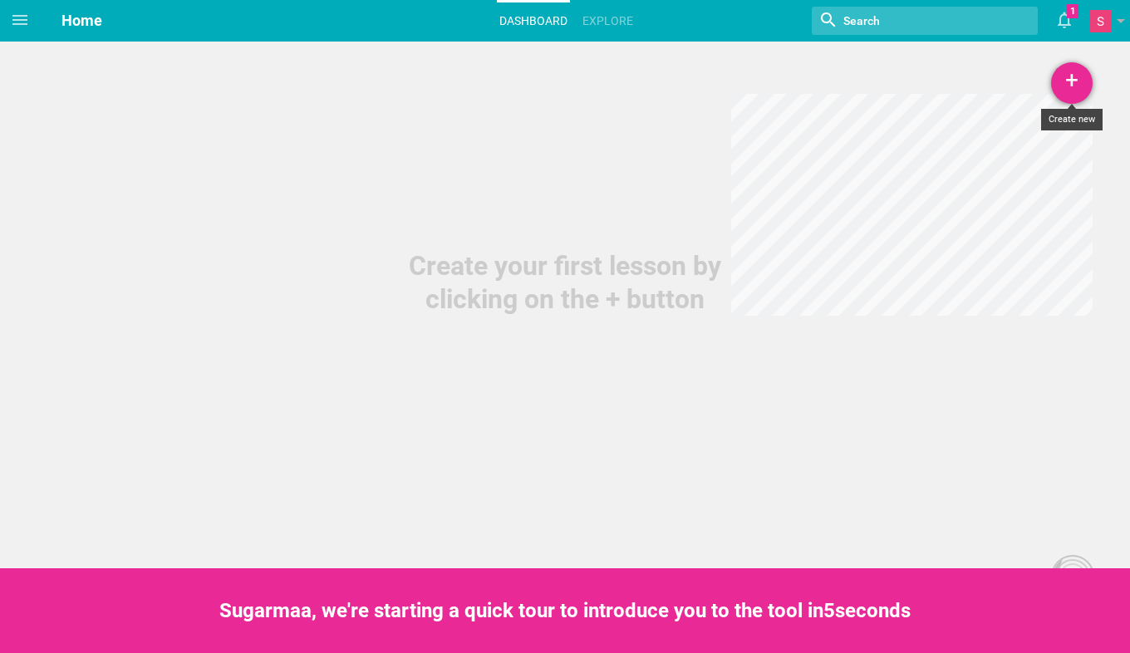
click at [1080, 87] on div "+" at bounding box center [1072, 83] width 42 height 42
click at [1038, 128] on link "Lesson" at bounding box center [1030, 128] width 125 height 37
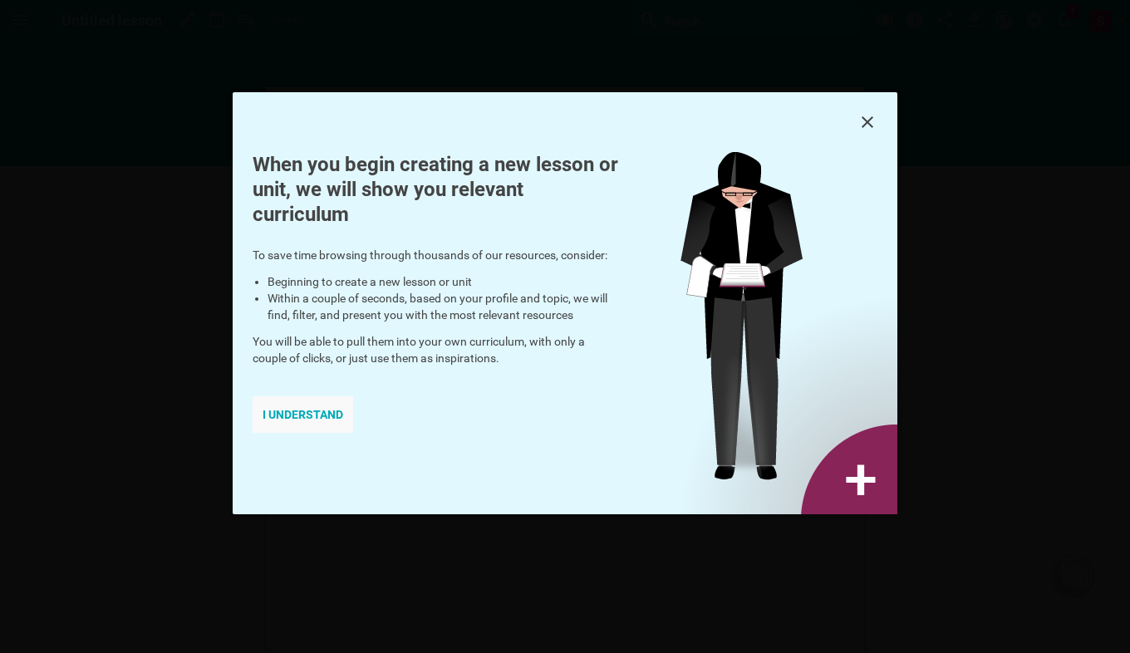
click at [336, 412] on div "I understand" at bounding box center [303, 414] width 101 height 37
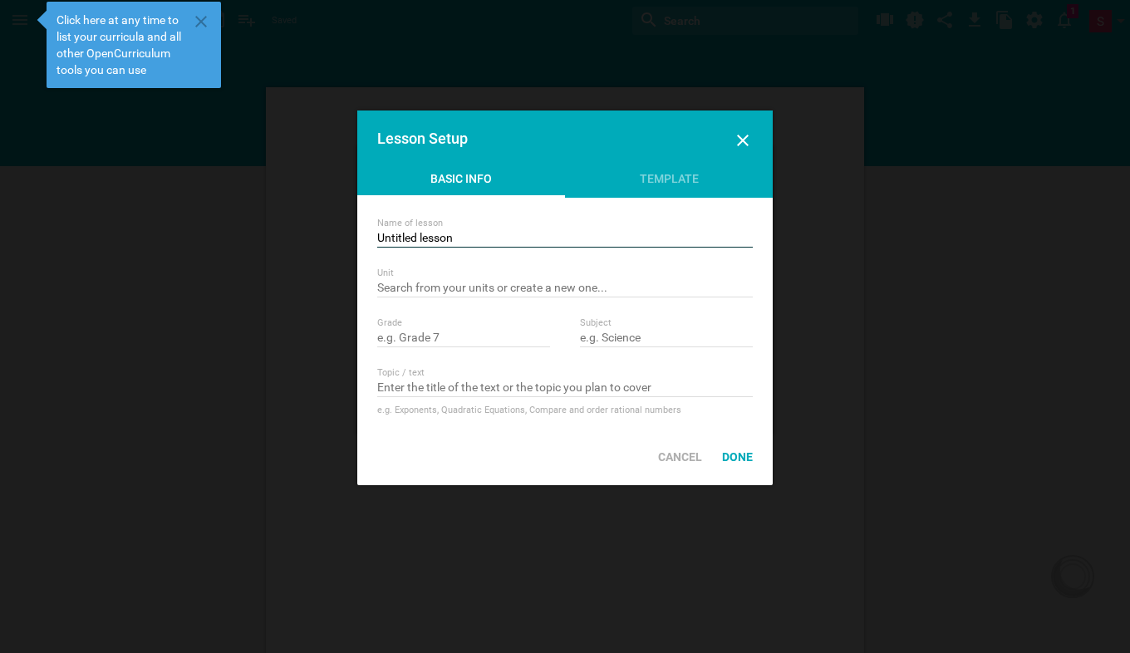
click at [477, 232] on input "Untitled lesson" at bounding box center [565, 239] width 376 height 17
click at [663, 174] on div "Template" at bounding box center [669, 182] width 208 height 25
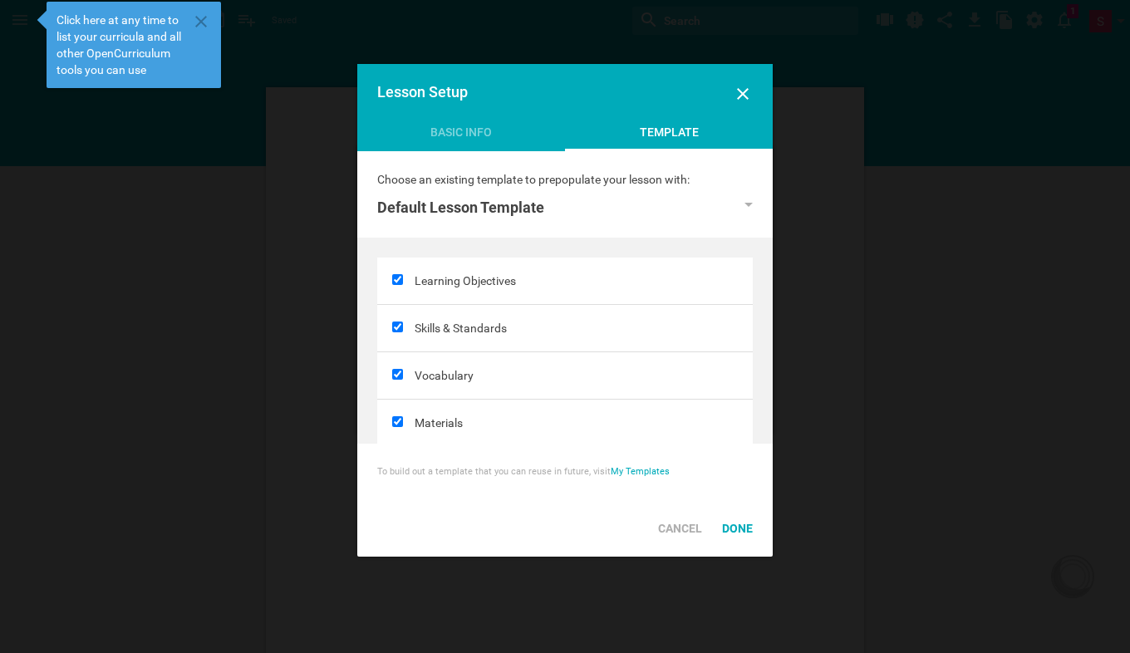
click at [461, 153] on div "Choose an existing template to prepopulate your lesson with: Default Lesson Tem…" at bounding box center [564, 194] width 415 height 86
click at [438, 137] on div "Basic Info" at bounding box center [461, 136] width 208 height 25
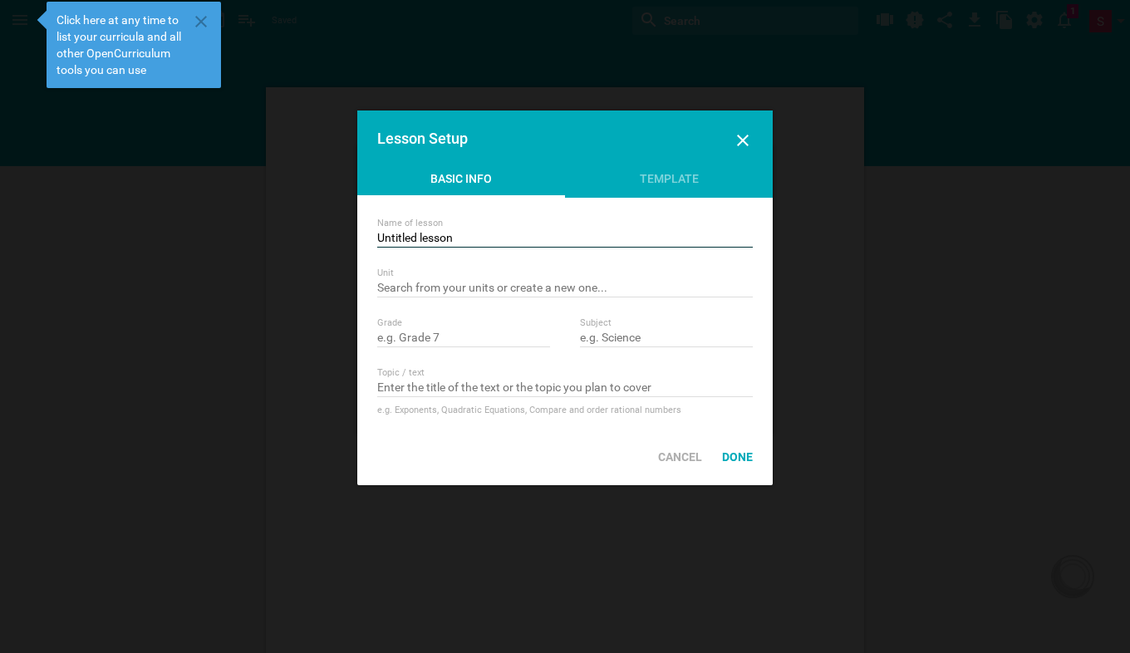
click at [435, 233] on input "Untitled lesson" at bounding box center [565, 239] width 376 height 17
click at [410, 335] on input "text" at bounding box center [463, 339] width 173 height 17
click at [451, 332] on input "text" at bounding box center [463, 339] width 173 height 17
click at [588, 339] on input "text" at bounding box center [666, 339] width 173 height 17
click at [381, 336] on input "text" at bounding box center [463, 339] width 173 height 17
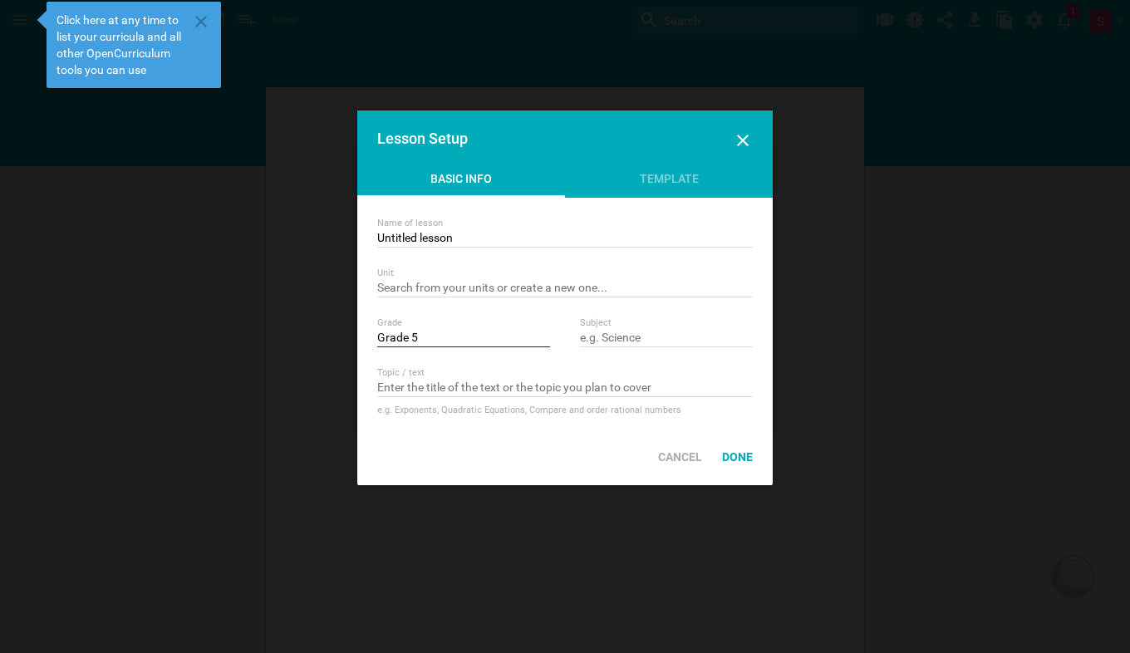
type input "Grade 5"
click at [397, 282] on input "text" at bounding box center [565, 289] width 376 height 17
click at [517, 386] on input "text" at bounding box center [565, 389] width 376 height 17
type input "Students will cover th emain basic grammar in english"
click at [604, 340] on input "text" at bounding box center [666, 339] width 173 height 17
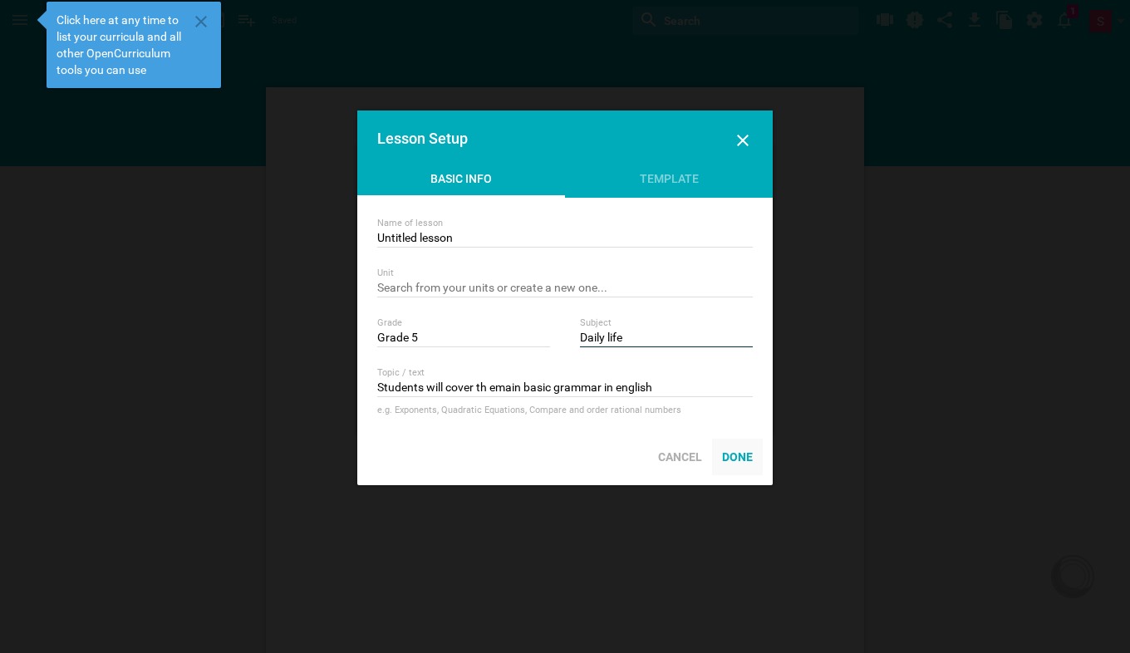
type input "Daily life"
click at [739, 458] on div "Done" at bounding box center [737, 457] width 51 height 37
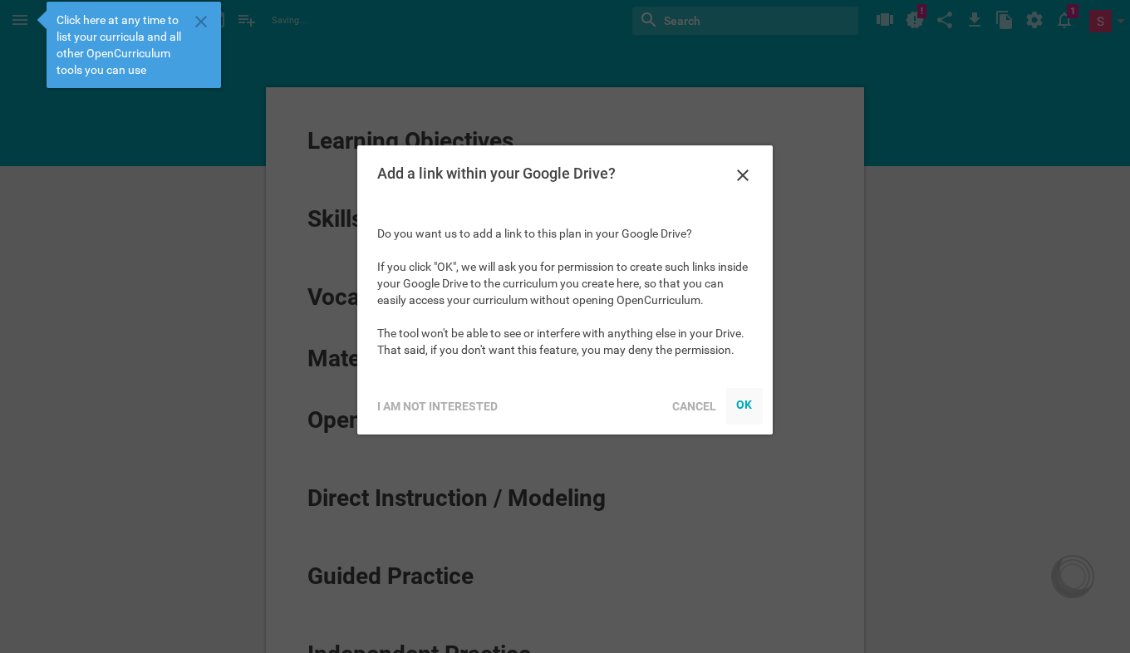
click at [747, 403] on div "OK" at bounding box center [744, 404] width 17 height 13
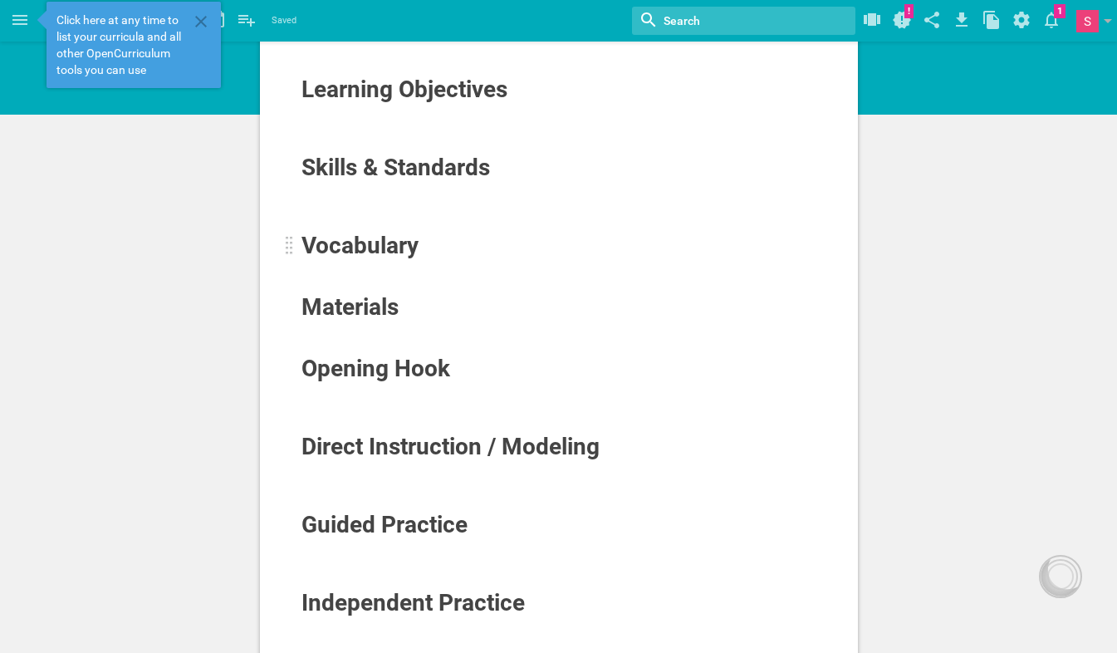
scroll to position [51, 0]
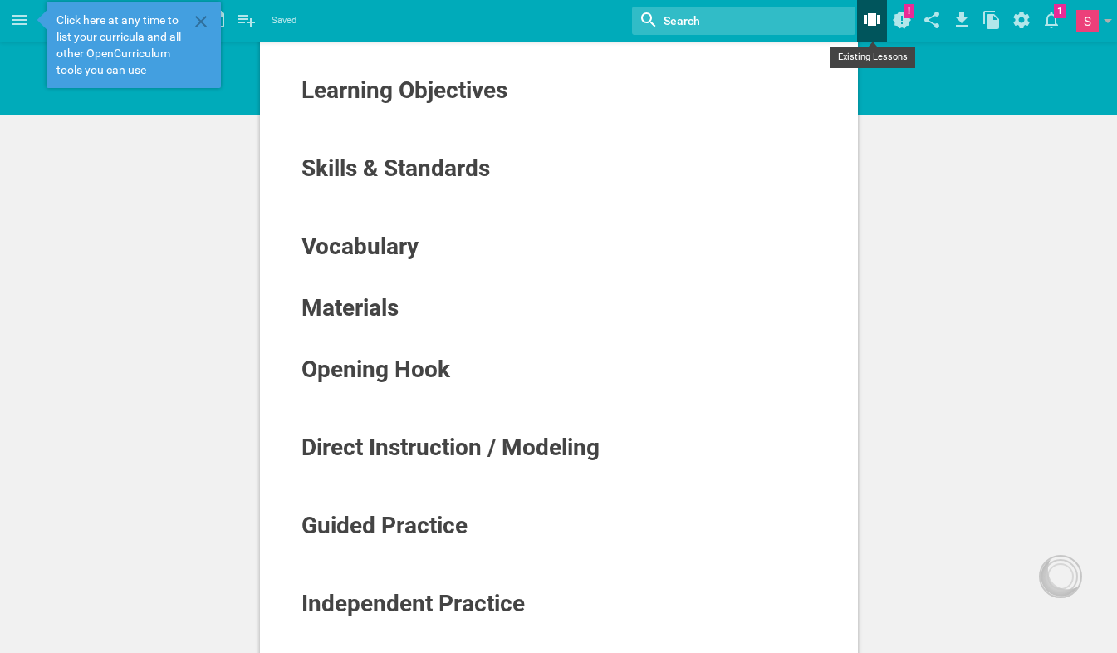
click at [874, 16] on icon at bounding box center [872, 19] width 17 height 12
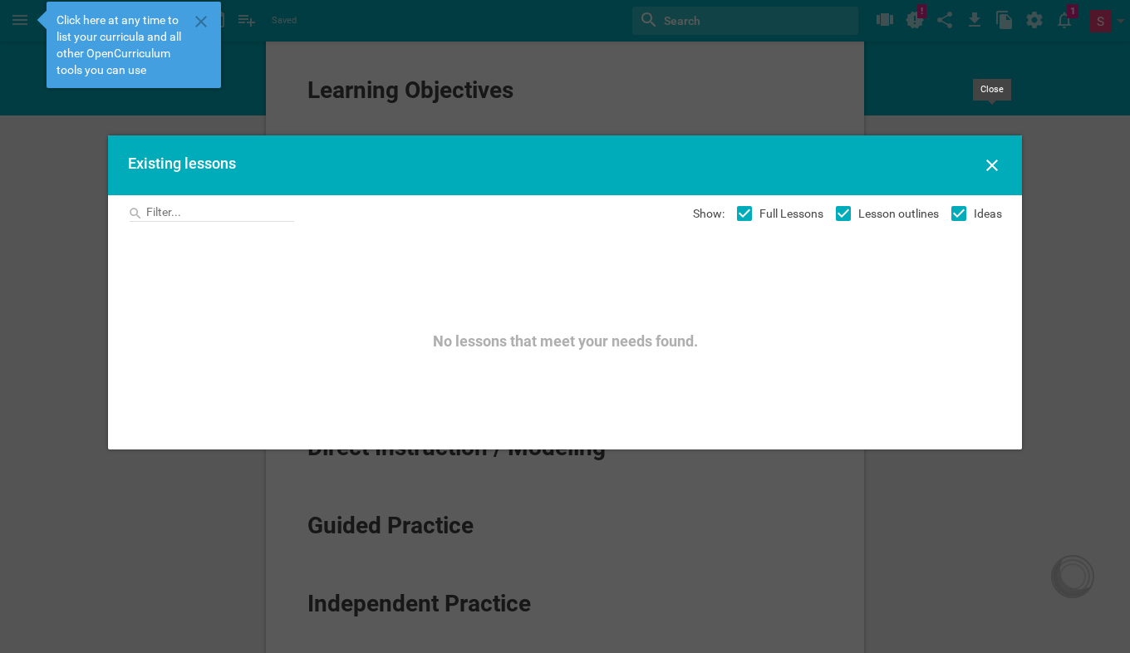
click at [989, 159] on icon at bounding box center [992, 165] width 20 height 20
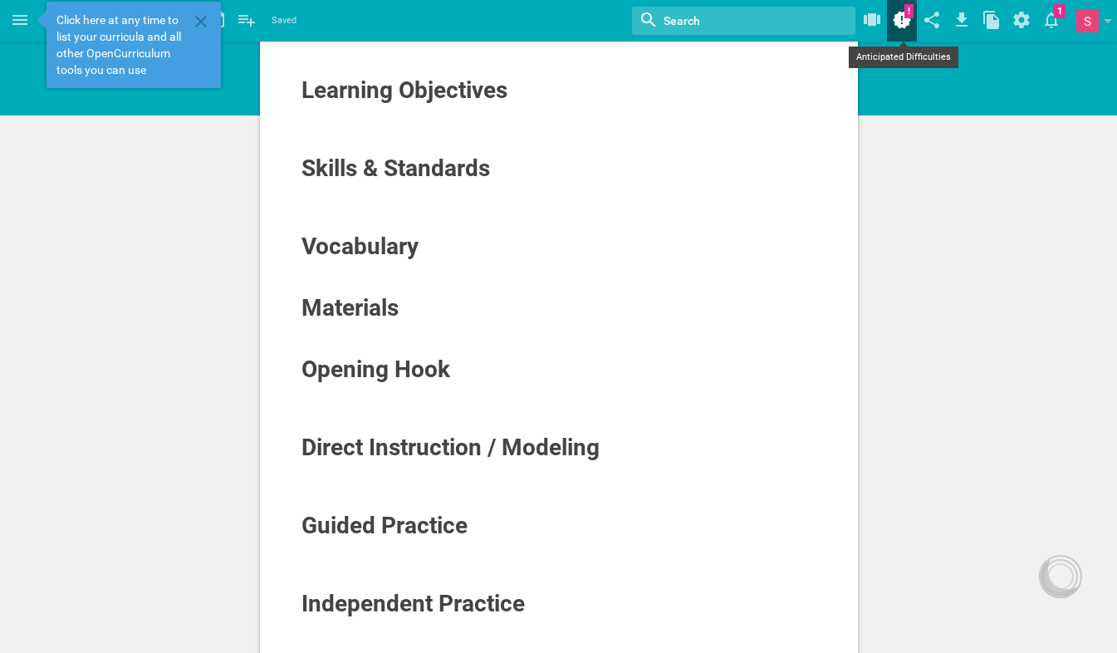
click at [901, 25] on icon at bounding box center [902, 20] width 18 height 17
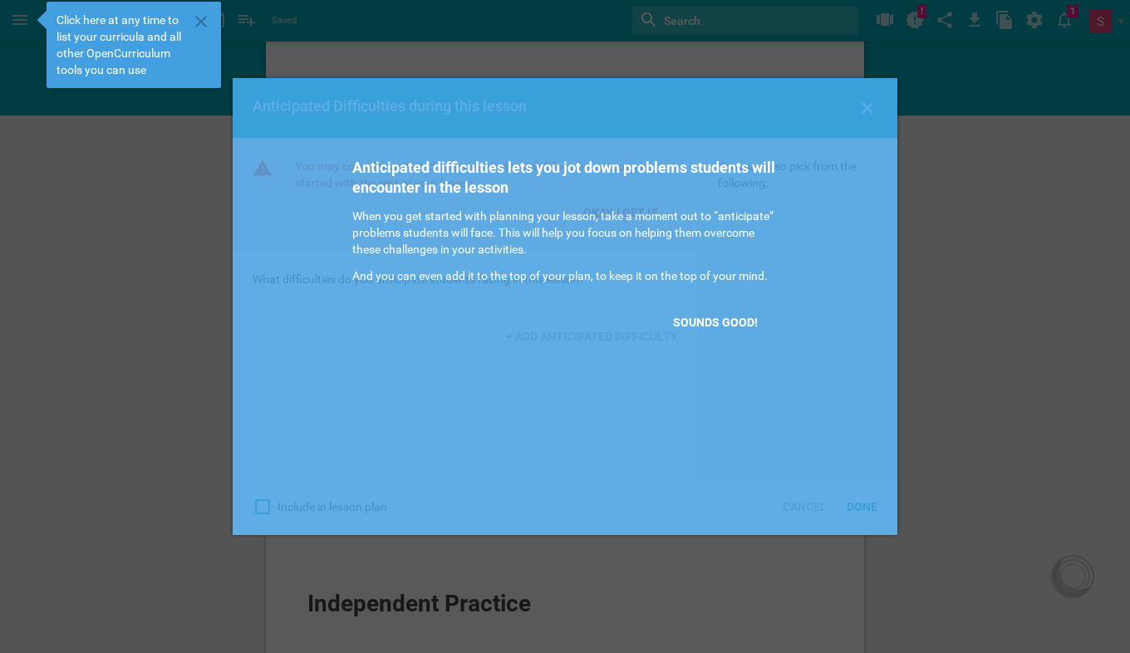
drag, startPoint x: 110, startPoint y: 263, endPoint x: 84, endPoint y: 179, distance: 88.0
click at [106, 256] on div at bounding box center [565, 326] width 1130 height 653
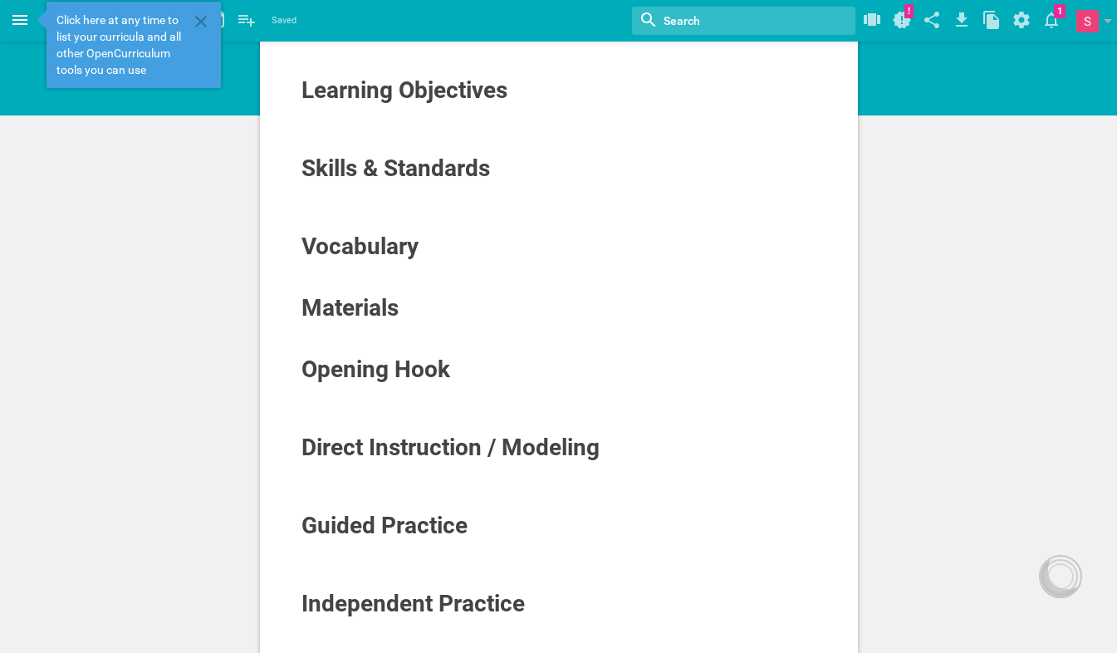
click at [24, 20] on icon at bounding box center [19, 20] width 15 height 10
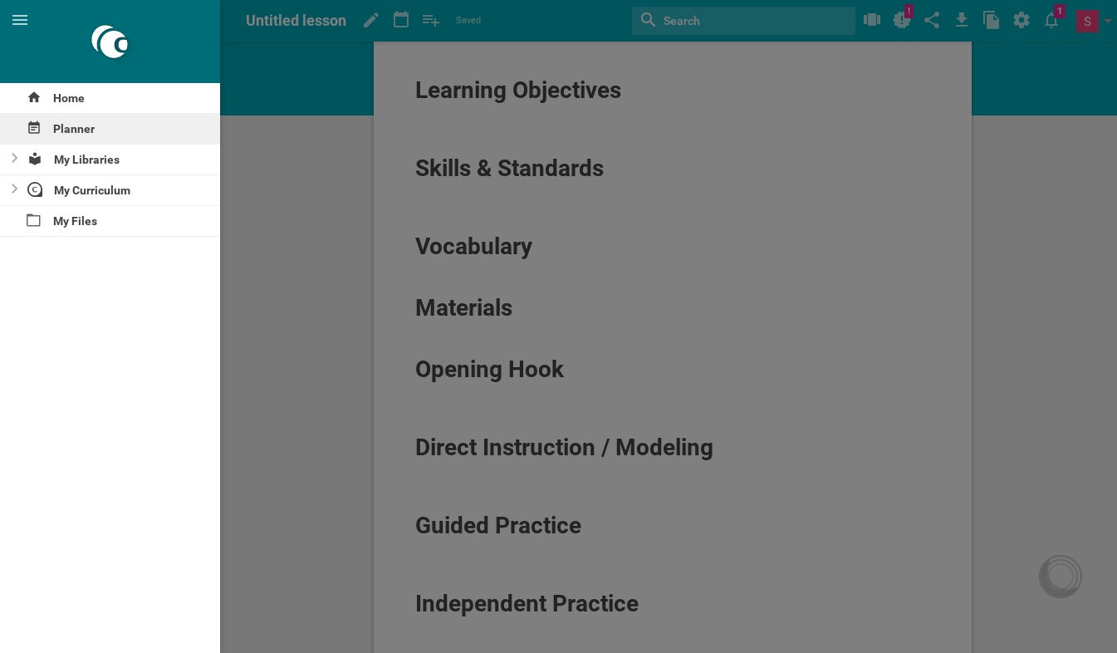
click at [118, 125] on div "Planner" at bounding box center [110, 129] width 220 height 30
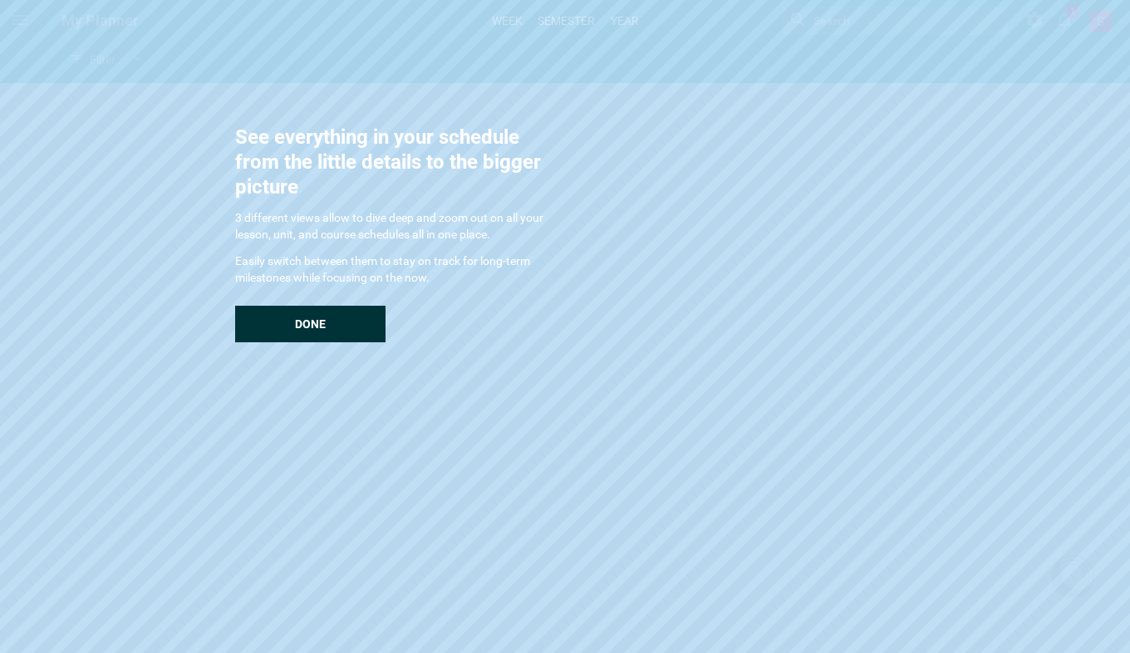
click at [312, 341] on div "Done" at bounding box center [310, 324] width 150 height 37
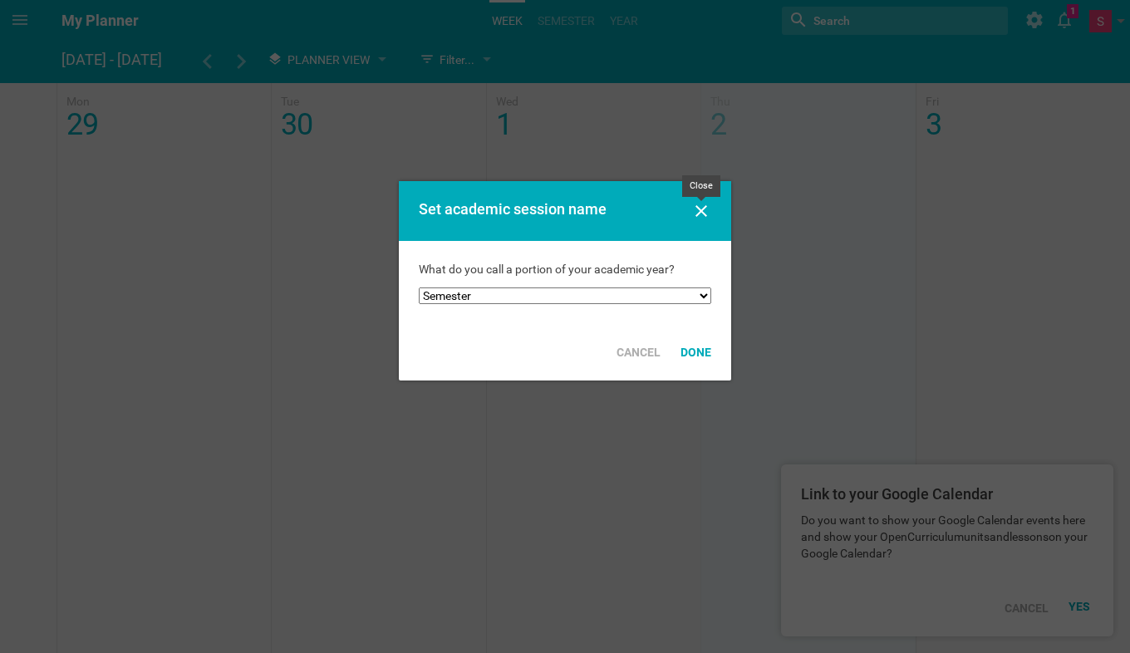
click at [699, 205] on icon at bounding box center [701, 211] width 20 height 20
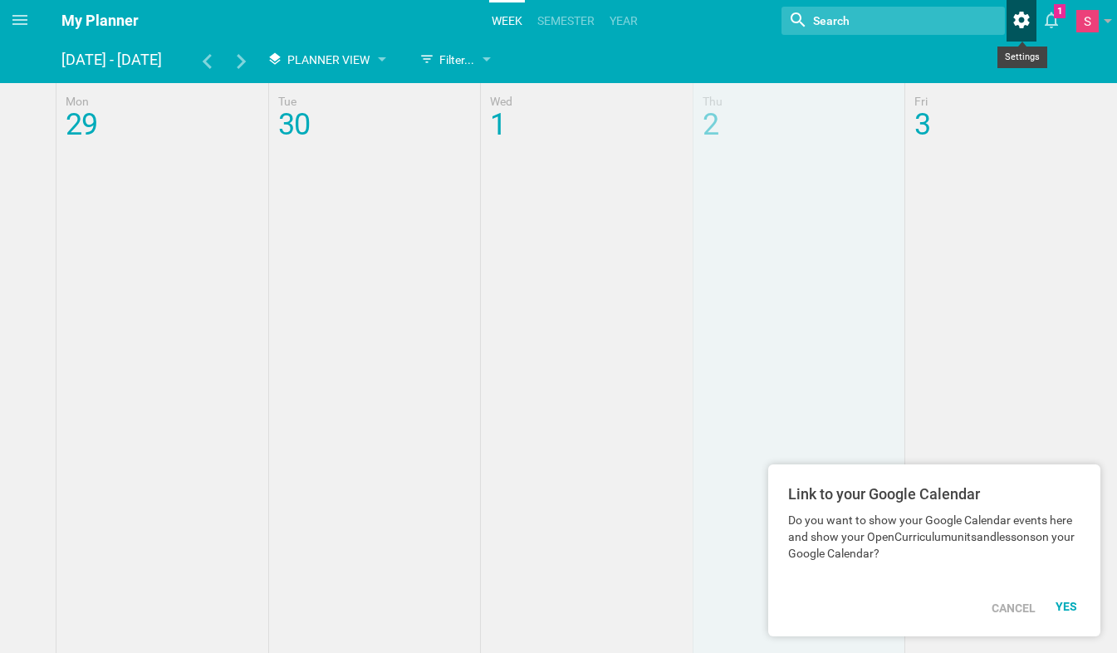
click at [1032, 23] on icon at bounding box center [1022, 20] width 30 height 40
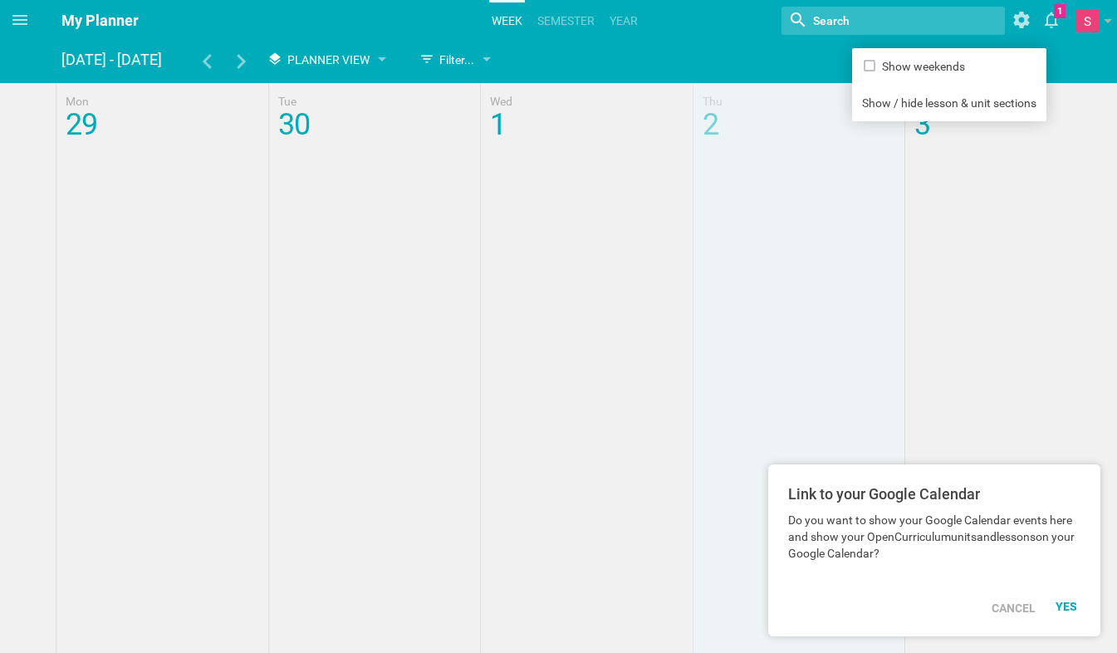
click at [997, 275] on div at bounding box center [558, 498] width 1117 height 831
